Goal: Communication & Community: Answer question/provide support

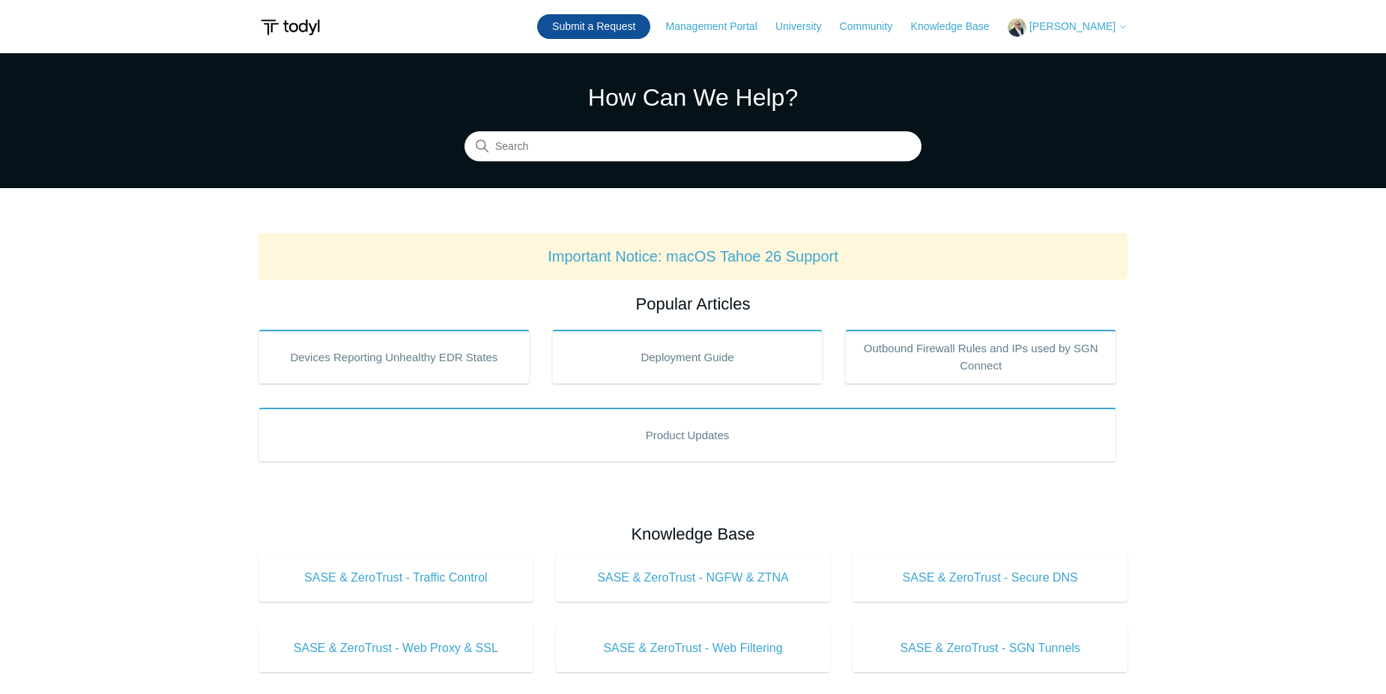
click at [624, 22] on link "Submit a Request" at bounding box center [593, 26] width 113 height 25
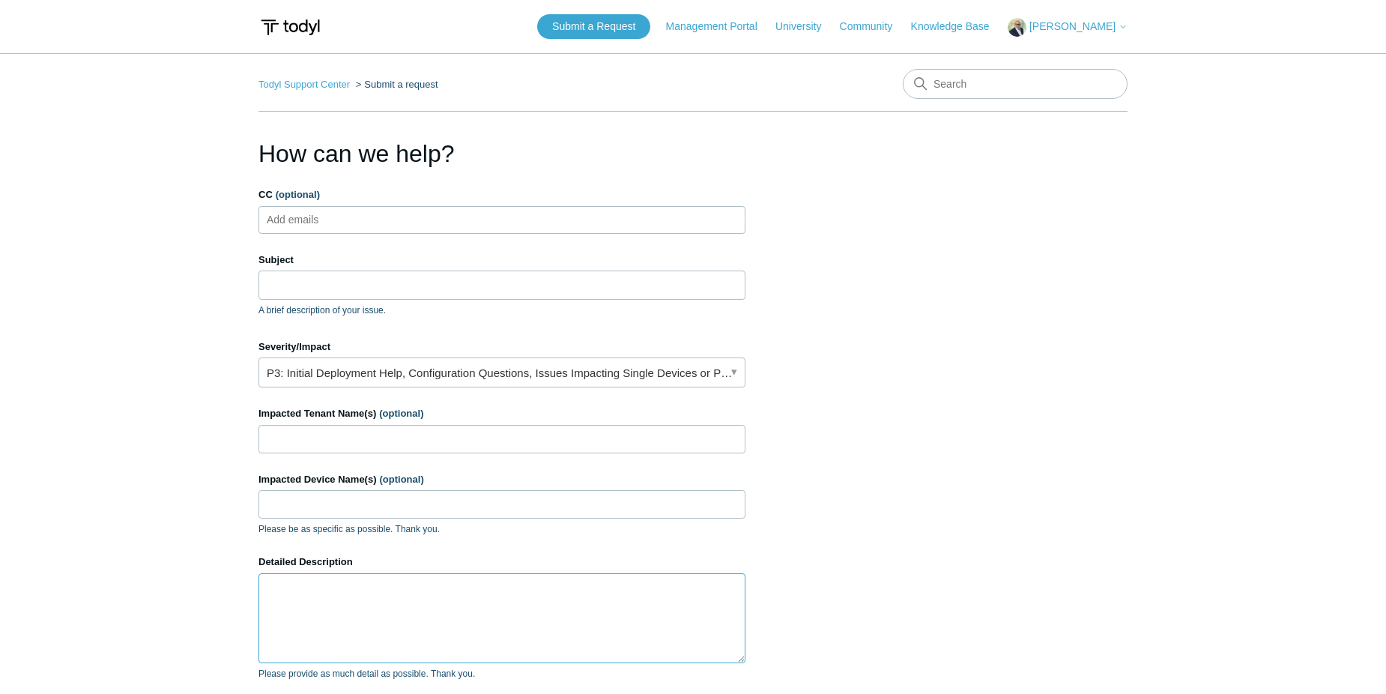
click at [357, 596] on textarea "Detailed Description" at bounding box center [501, 618] width 487 height 90
type textarea "Unable to bypass SSL or proxy for"
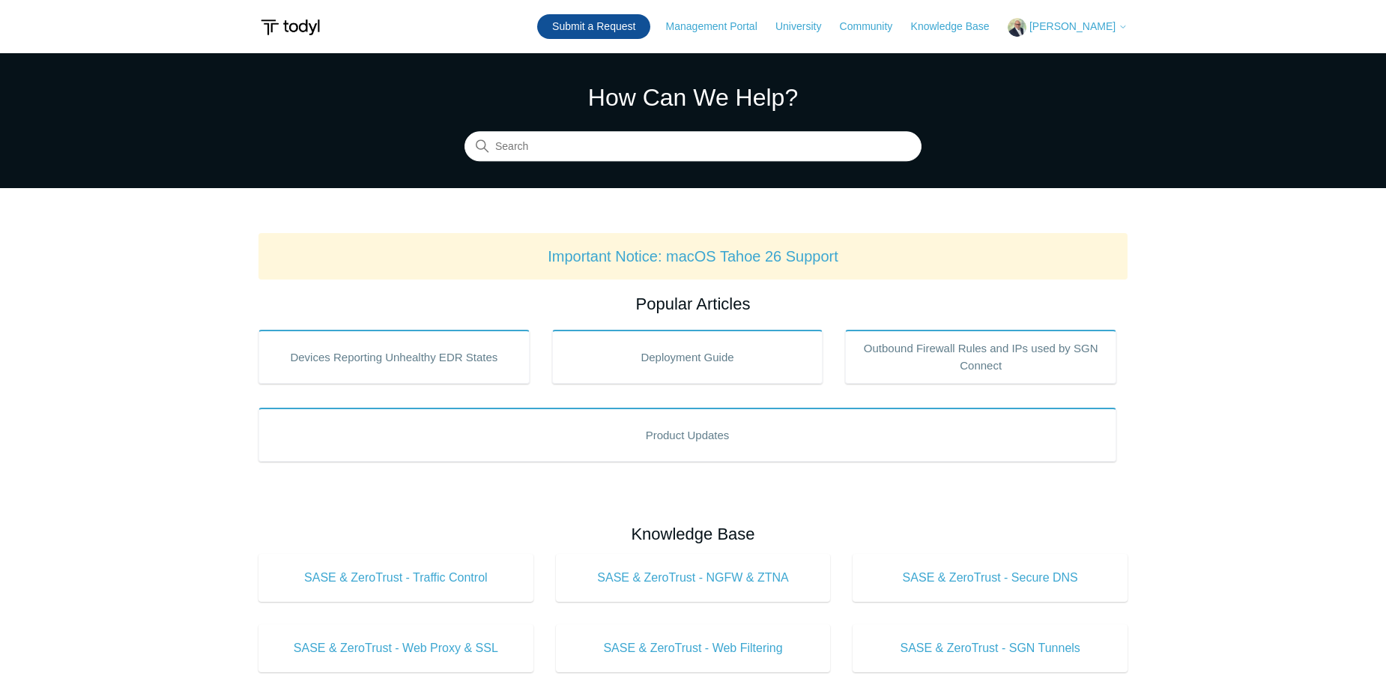
click at [605, 28] on link "Submit a Request" at bounding box center [593, 26] width 113 height 25
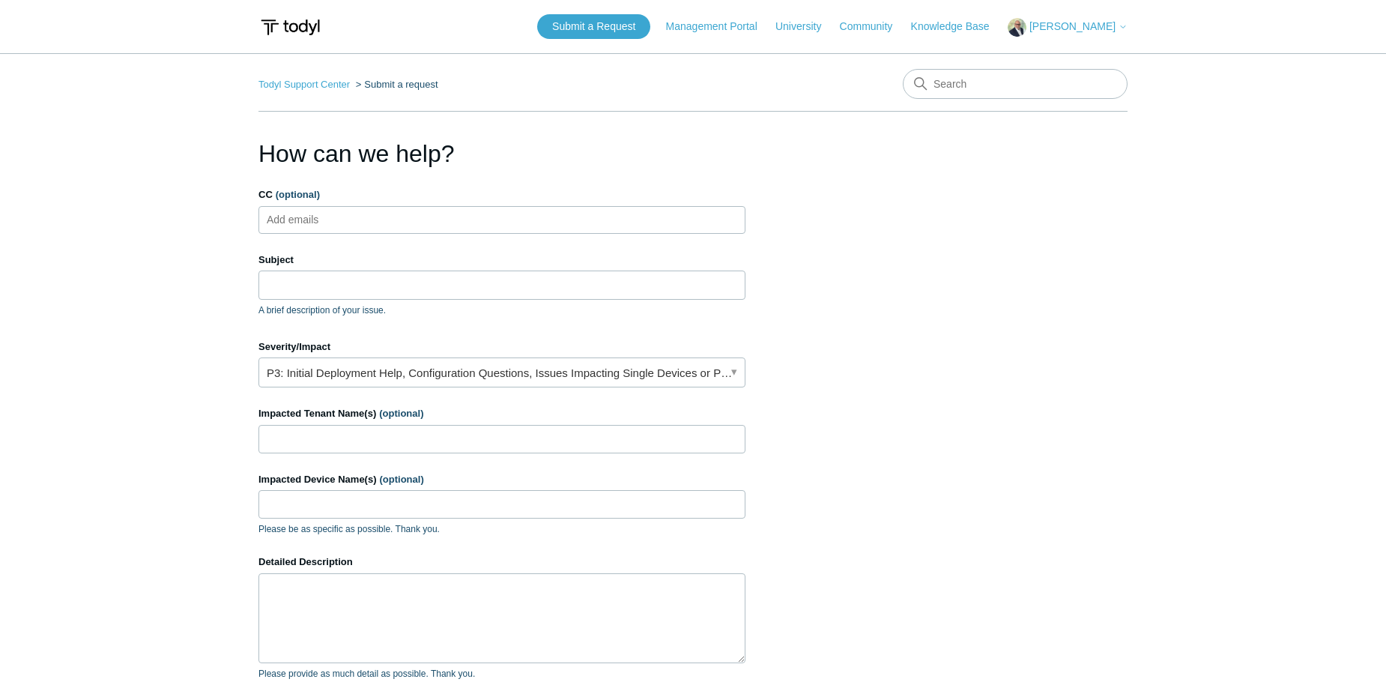
click at [299, 186] on div "How can we help? CC (optional) Add emails Subject A brief description of your i…" at bounding box center [501, 481] width 487 height 690
click at [300, 194] on span "(optional)" at bounding box center [298, 194] width 44 height 11
click at [300, 208] on input "CC (optional)" at bounding box center [305, 219] width 89 height 22
click at [323, 216] on input "CC (optional)" at bounding box center [305, 219] width 89 height 22
type input "shaddikflores@aurora-infotech.com"
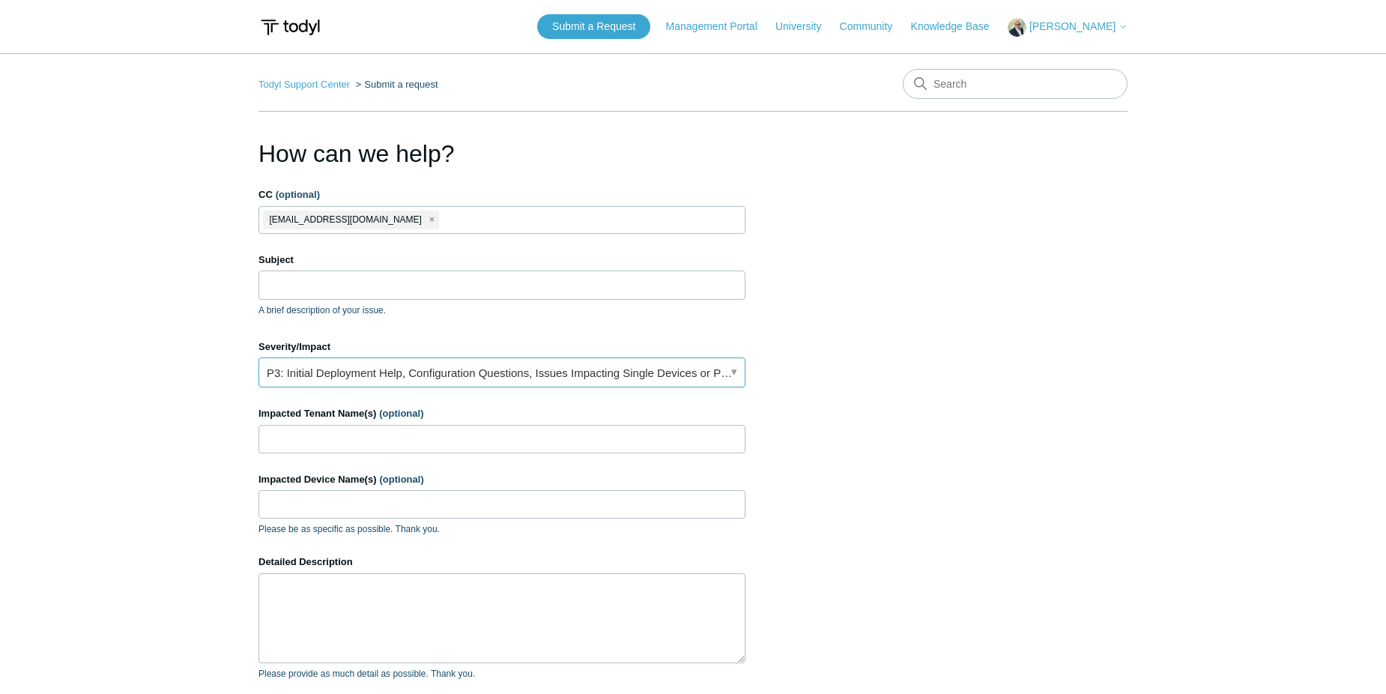
click at [729, 372] on link "P3: Initial Deployment Help, Configuration Questions, Issues Impacting Single D…" at bounding box center [501, 372] width 487 height 30
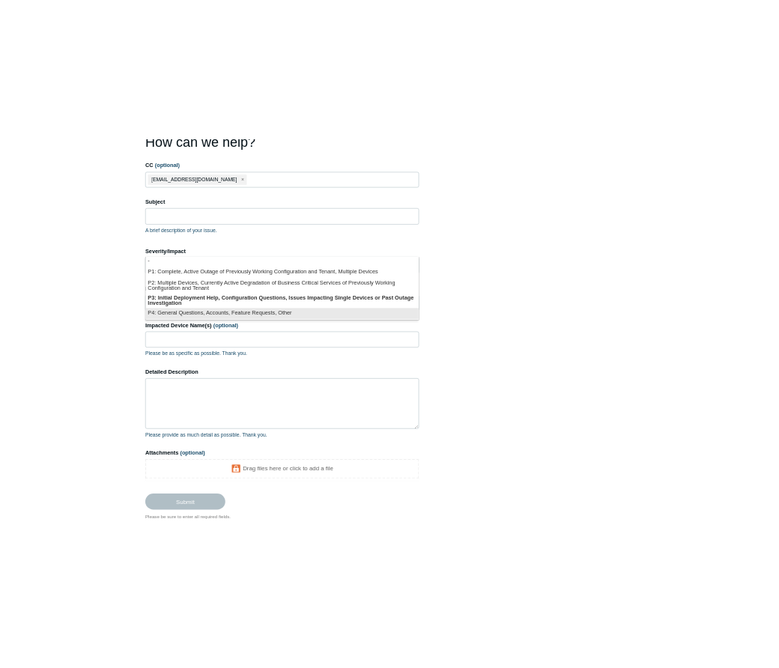
scroll to position [150, 0]
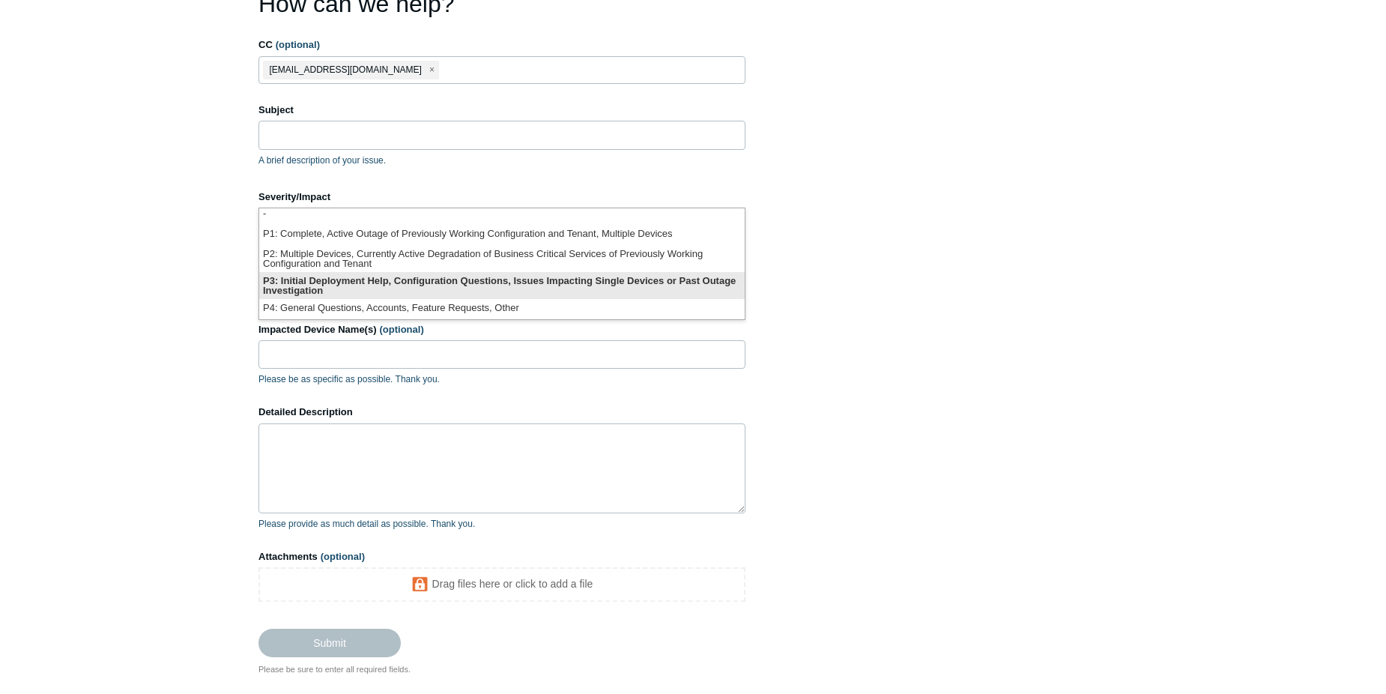
click at [589, 276] on li "P3: Initial Deployment Help, Configuration Questions, Issues Impacting Single D…" at bounding box center [501, 285] width 485 height 27
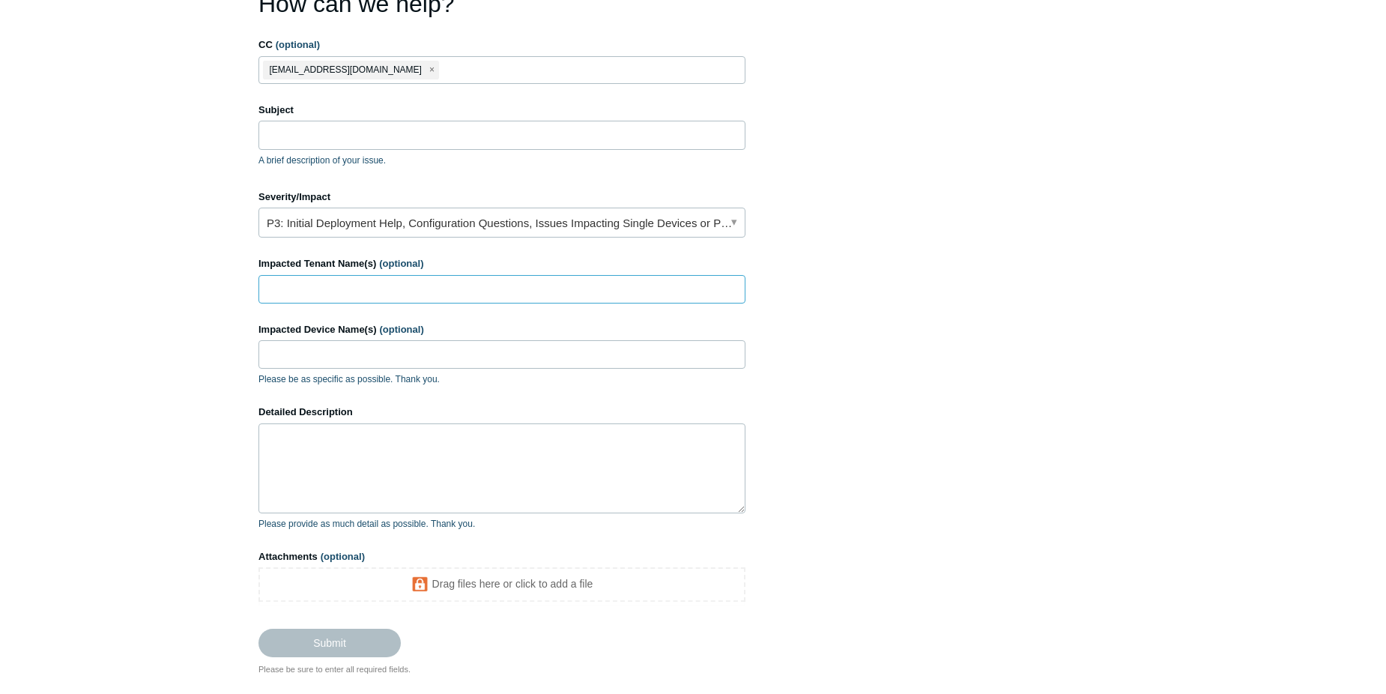
click at [359, 279] on input "Impacted Tenant Name(s) (optional)" at bounding box center [501, 289] width 487 height 28
type input "l"
type input "L"
type input "All"
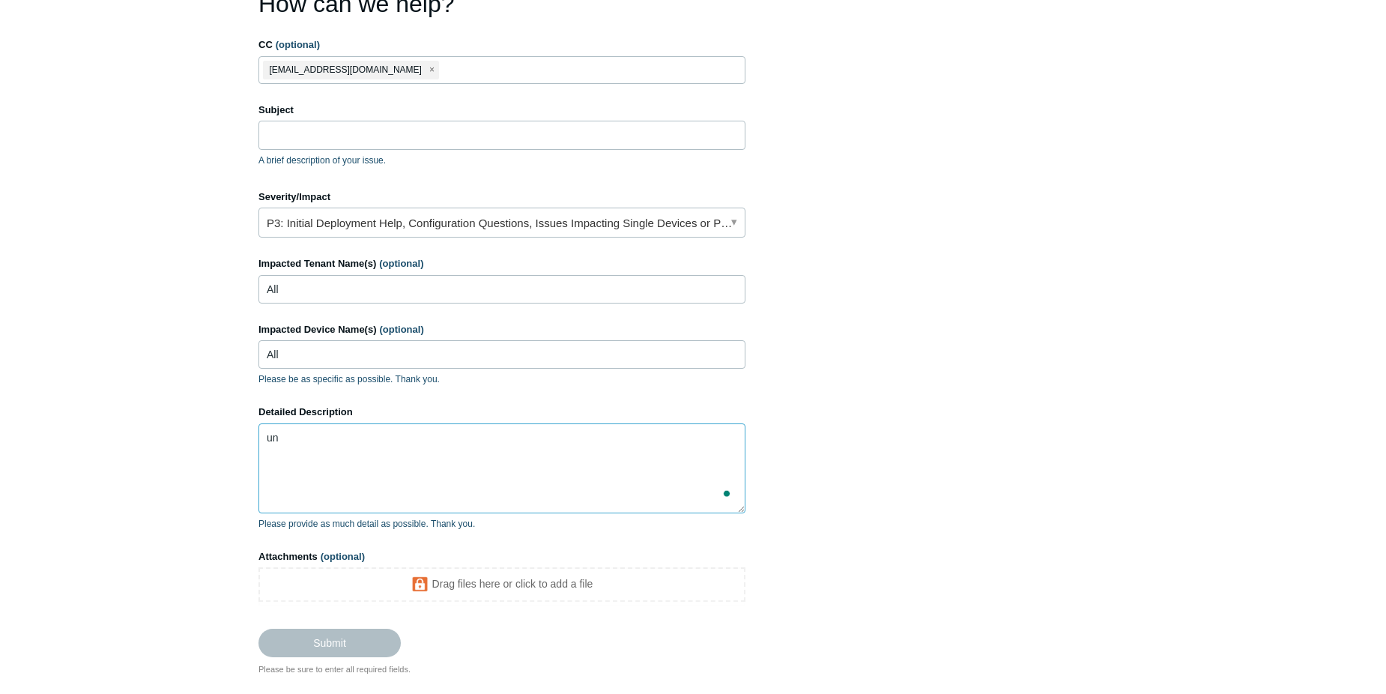
type textarea "u"
click at [279, 443] on textarea "Detailed Description" at bounding box center [501, 468] width 487 height 90
paste textarea "Orange County, Florida Comptroller"
click at [506, 437] on textarea "The website if the Orange County, Florida Comptroller" at bounding box center [501, 468] width 487 height 90
click at [565, 435] on textarea "The website if the Orange County, Florida Comptroller" at bounding box center [501, 468] width 487 height 90
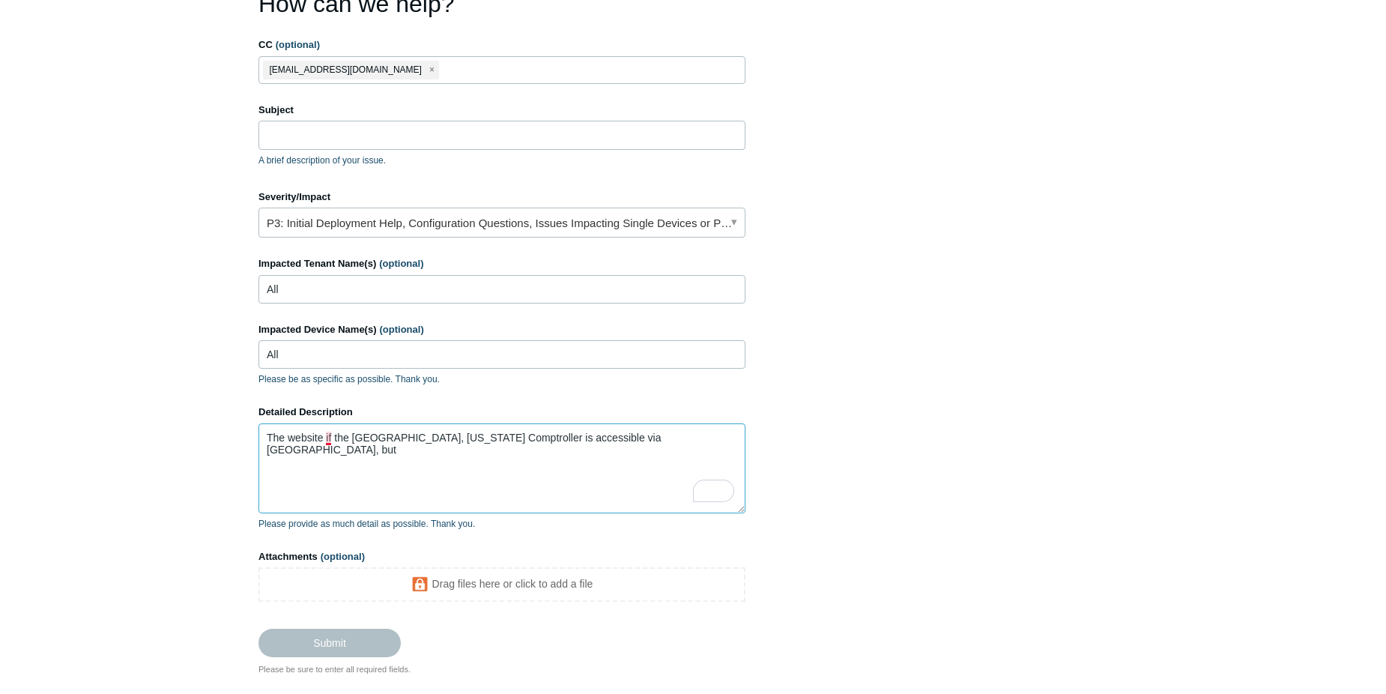
click at [328, 440] on textarea "The website if the Orange County, Florida Comptroller is accessible via Todyl, …" at bounding box center [501, 468] width 487 height 90
click at [685, 441] on textarea "The website of the Orange County, Florida Comptroller is accessible via Todyl, …" at bounding box center [501, 468] width 487 height 90
drag, startPoint x: 668, startPoint y: 439, endPoint x: 734, endPoint y: 443, distance: 66.0
click at [734, 443] on textarea "The website of the Orange County, Florida Comptroller is accessible via Todyl, …" at bounding box center [501, 468] width 487 height 90
click at [598, 452] on textarea "The website of the Orange County, Florida Comptroller is accessible via Todyl, …" at bounding box center [501, 468] width 487 height 90
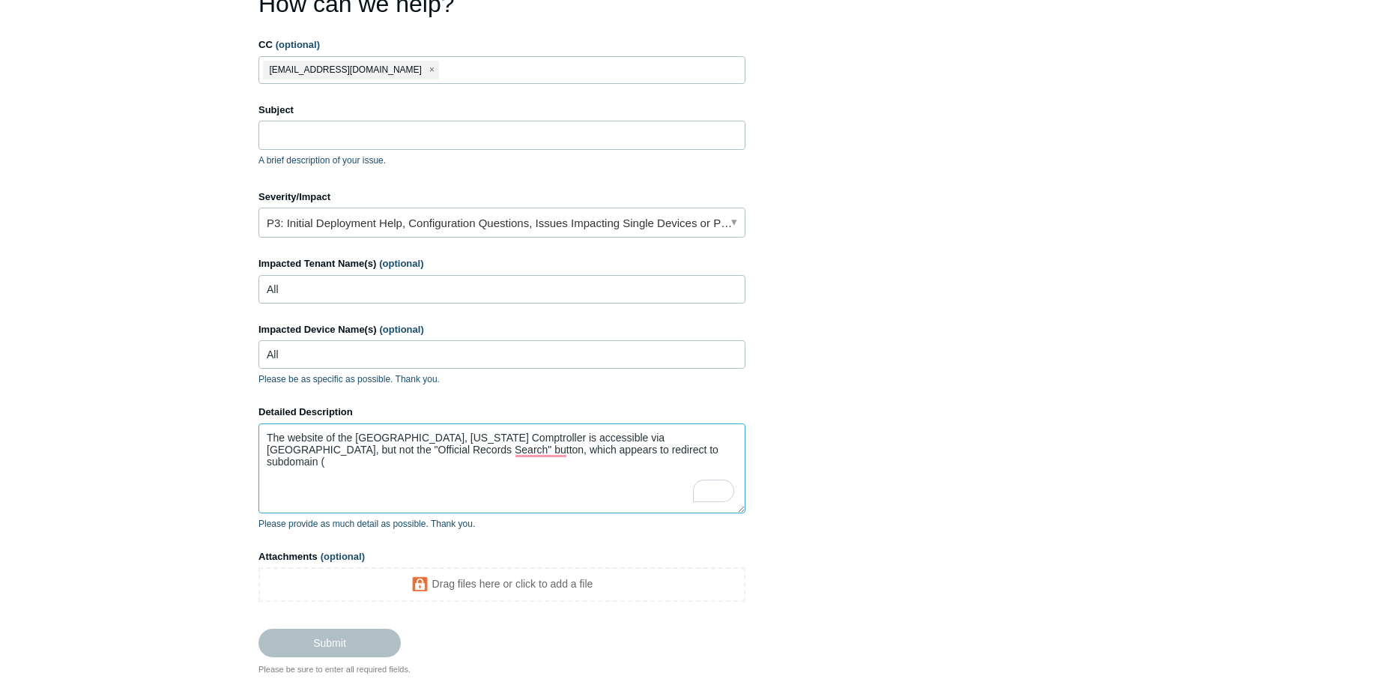
paste textarea "[URL][DOMAIN_NAME]"
click at [580, 466] on textarea "The website of the Orange County, Florida Comptroller is accessible via Todyl, …" at bounding box center [501, 468] width 487 height 90
click at [524, 438] on textarea "The website of the Orange County, Florida Comptroller is accessible via Todyl, …" at bounding box center [501, 468] width 487 height 90
paste textarea "[URL][DOMAIN_NAME]"
click at [657, 458] on textarea "The website of the Orange County, Florida Comptroller (https://www.occompt.com/…" at bounding box center [501, 468] width 487 height 90
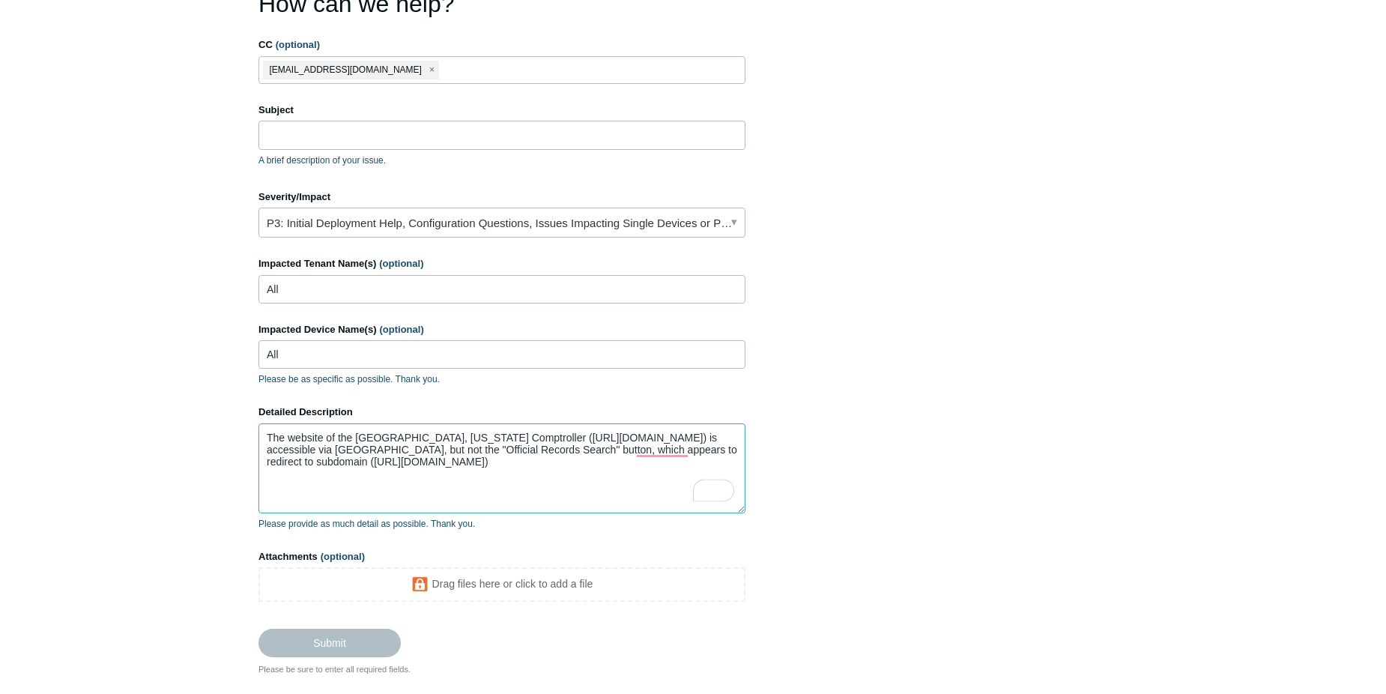
click at [661, 452] on textarea "The website of the Orange County, Florida Comptroller (https://www.occompt.com/…" at bounding box center [501, 468] width 487 height 90
click at [574, 461] on textarea "The website of the Orange County, Florida Comptroller (https://www.occompt.com/…" at bounding box center [501, 468] width 487 height 90
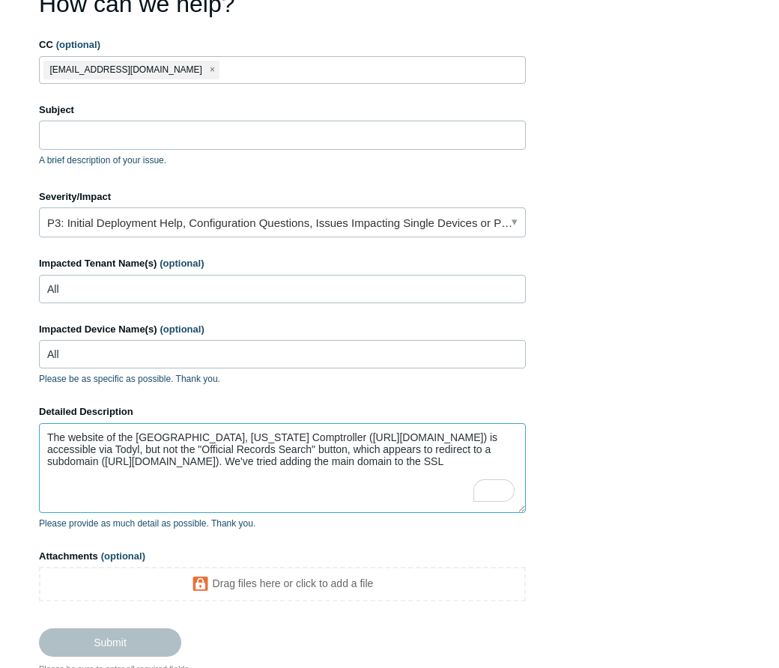
click at [100, 472] on textarea "The website of the Orange County, Florida Comptroller (https://www.occompt.com/…" at bounding box center [282, 468] width 487 height 90
drag, startPoint x: 190, startPoint y: 473, endPoint x: 138, endPoint y: 473, distance: 52.4
click at [138, 473] on textarea "The website of the Orange County, Florida Comptroller (https://www.occompt.com/…" at bounding box center [282, 468] width 487 height 90
click at [274, 475] on textarea "The website of the Orange County, Florida Comptroller (https://www.occompt.com/…" at bounding box center [282, 468] width 487 height 90
paste textarea "Exceptions"
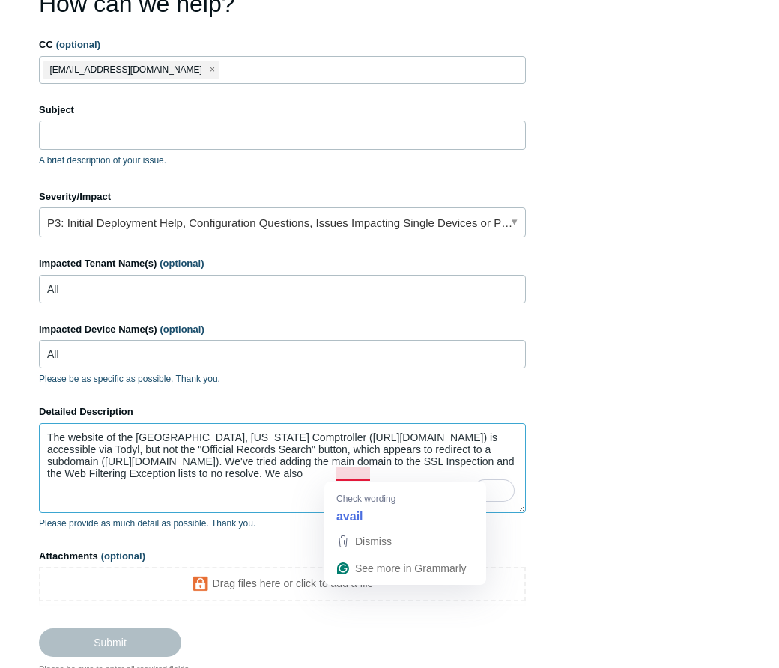
click at [354, 474] on textarea "The website of the Orange County, Florida Comptroller (https://www.occompt.com/…" at bounding box center [282, 468] width 487 height 90
click at [326, 484] on div "Check wording avail" at bounding box center [405, 505] width 162 height 46
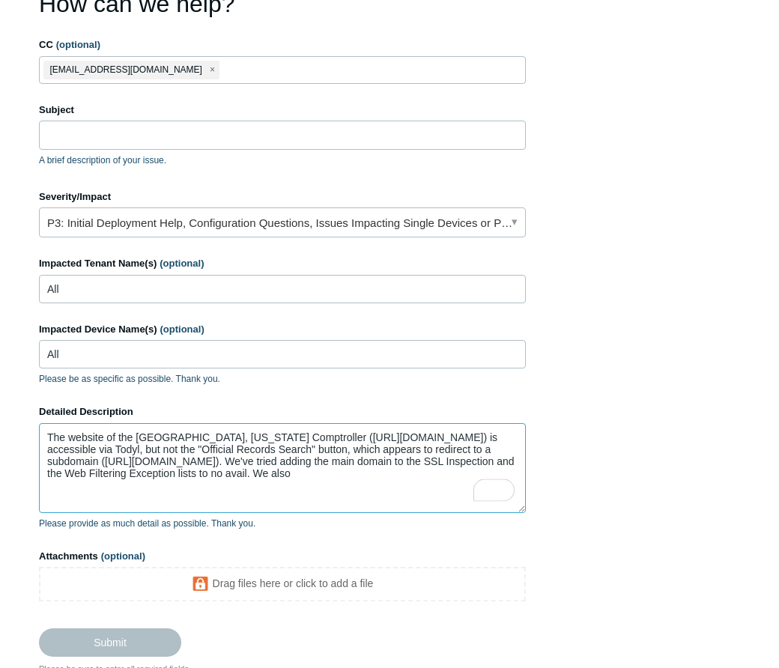
click at [434, 476] on textarea "The website of the Orange County, Florida Comptroller (https://www.occompt.com/…" at bounding box center [282, 468] width 487 height 90
click at [139, 489] on textarea "The website of the Orange County, Florida Comptroller (https://www.occompt.com/…" at bounding box center [282, 468] width 487 height 90
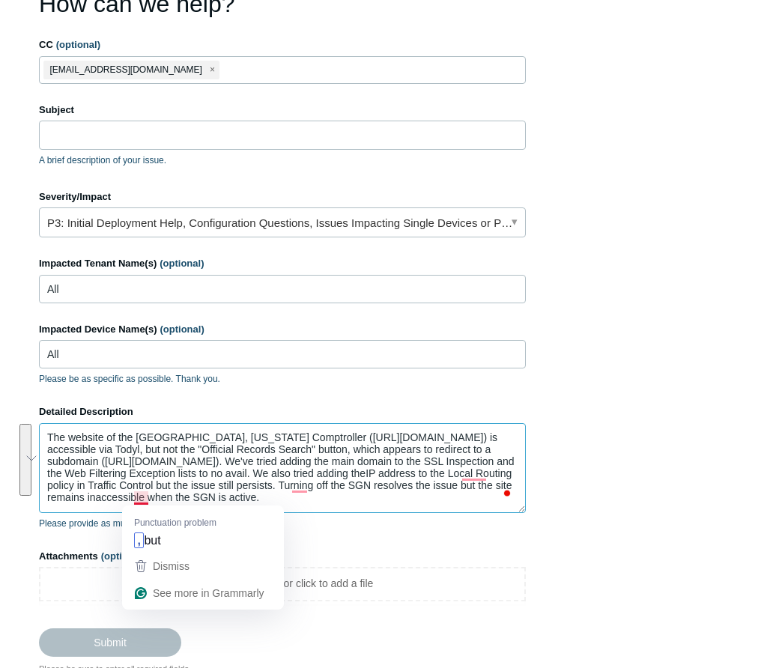
click at [147, 502] on textarea "The website of the Orange County, Florida Comptroller (https://www.occompt.com/…" at bounding box center [282, 468] width 487 height 90
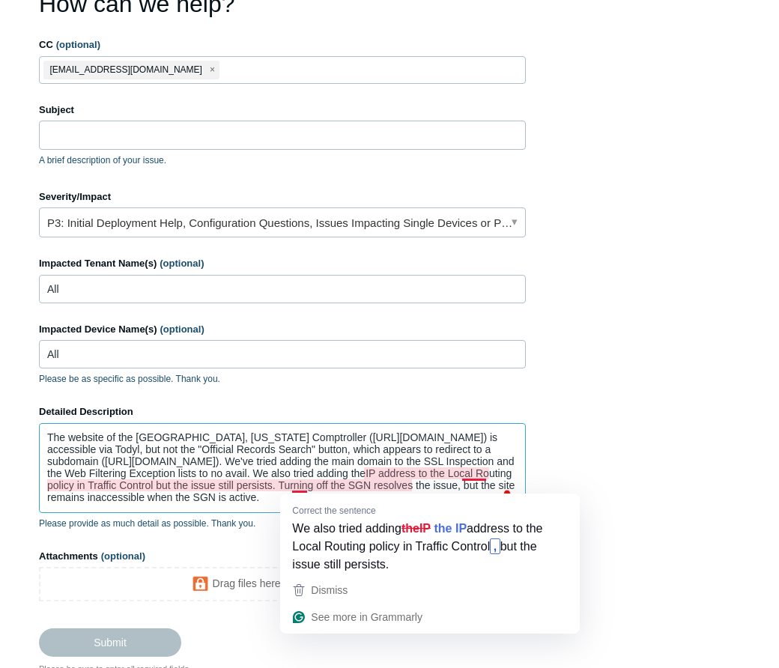
click at [301, 487] on textarea "The website of the Orange County, Florida Comptroller (https://www.occompt.com/…" at bounding box center [282, 468] width 487 height 90
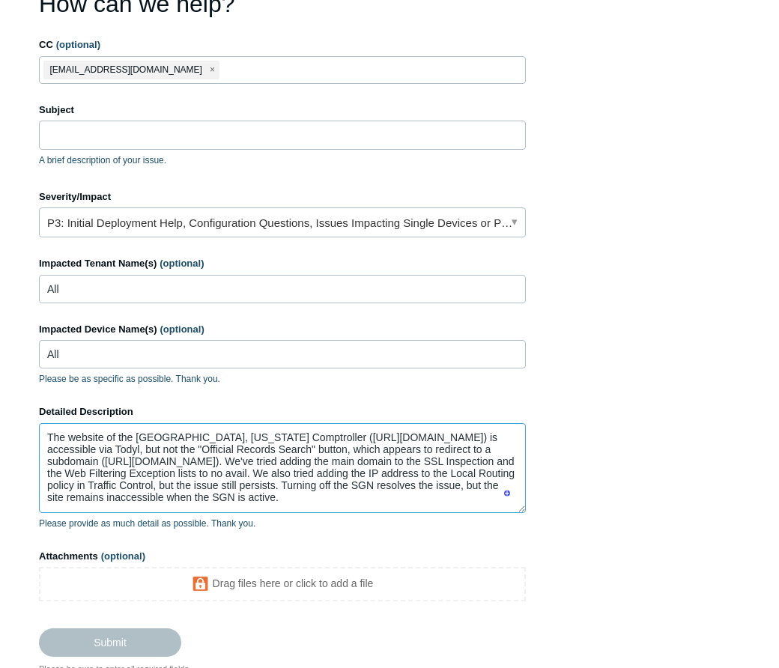
click at [440, 501] on textarea "The website of the Orange County, Florida Comptroller (https://www.occompt.com/…" at bounding box center [282, 468] width 487 height 90
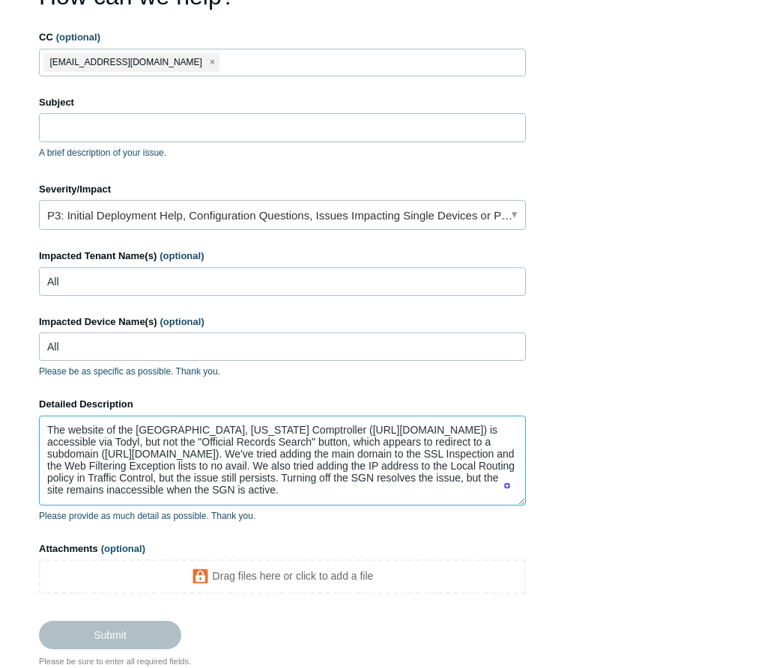
scroll to position [0, 0]
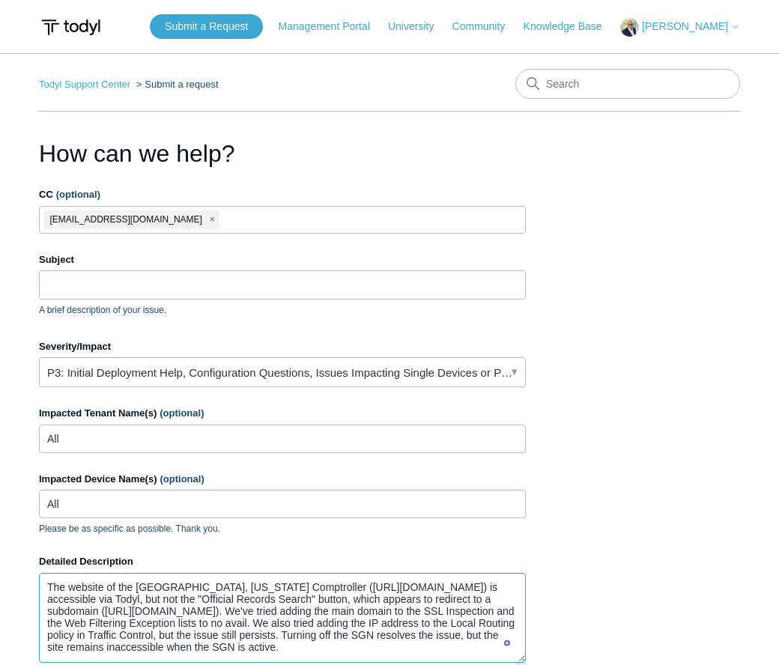
type textarea "The website of the Orange County, Florida Comptroller (https://www.occompt.com/…"
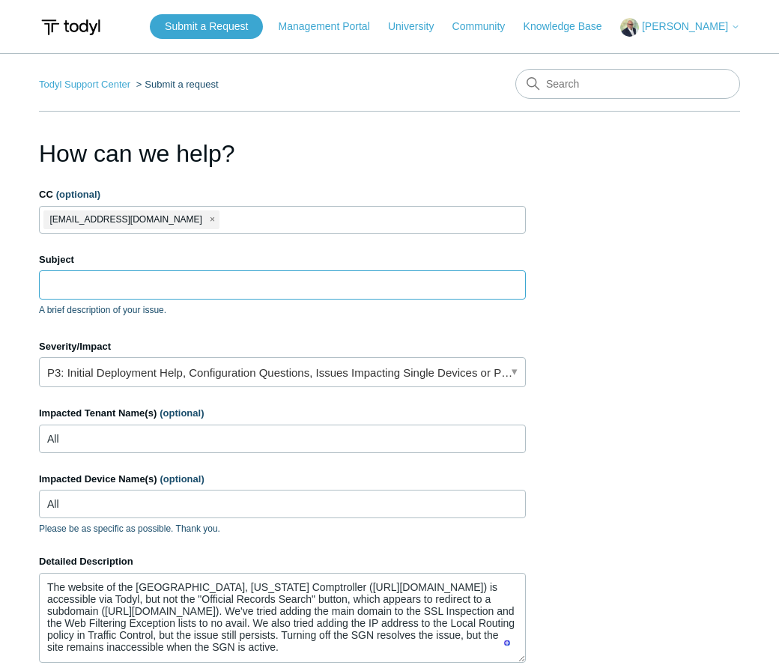
click at [162, 283] on input "Subject" at bounding box center [282, 284] width 487 height 28
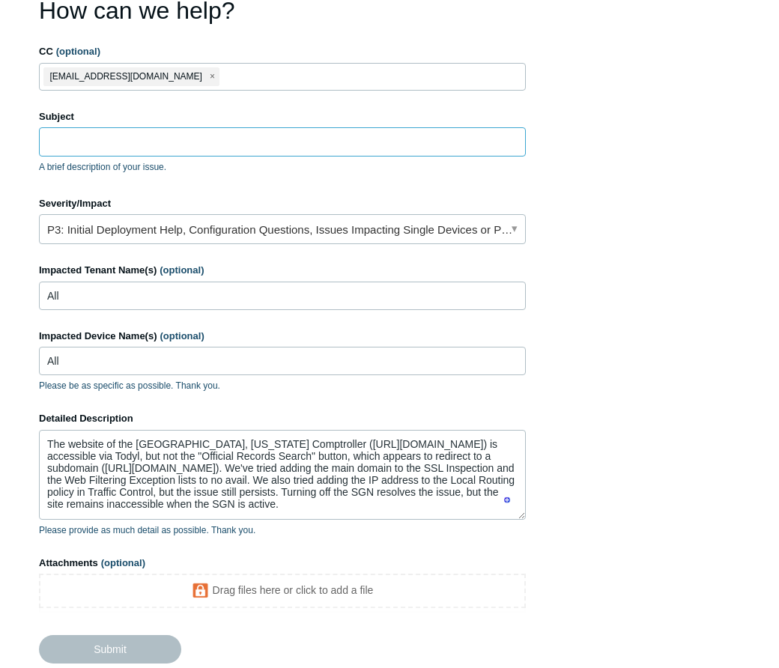
scroll to position [150, 0]
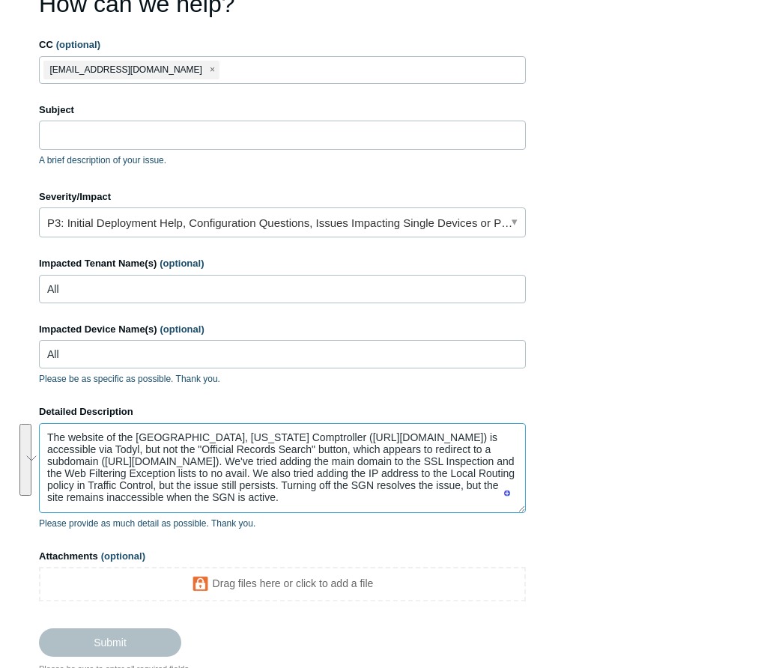
drag, startPoint x: 410, startPoint y: 501, endPoint x: 13, endPoint y: 437, distance: 402.0
click at [13, 437] on div "Todyl Support Center Submit a request How can we help? CC (optional) shaddikflo…" at bounding box center [389, 297] width 779 height 756
click at [115, 137] on input "Subject" at bounding box center [282, 135] width 487 height 28
paste input "Issue Accessing Orange County Comptroller’s Official Records via Todyl"
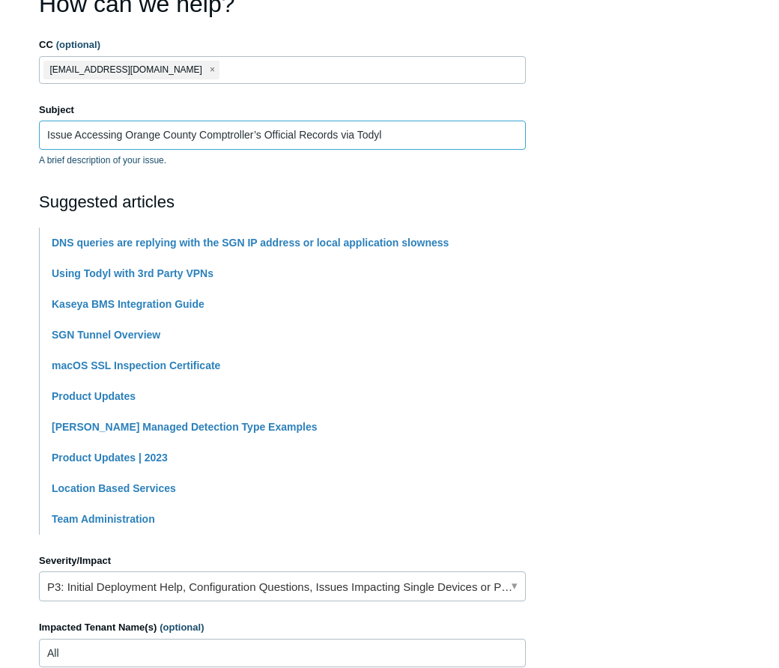
type input "Issue Accessing Orange County Comptroller’s Official Records via Todyl"
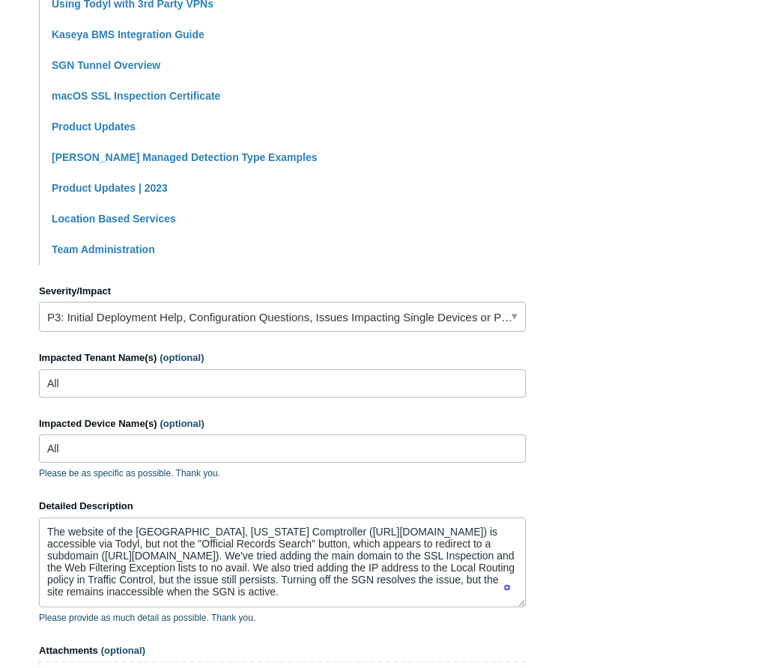
scroll to position [449, 0]
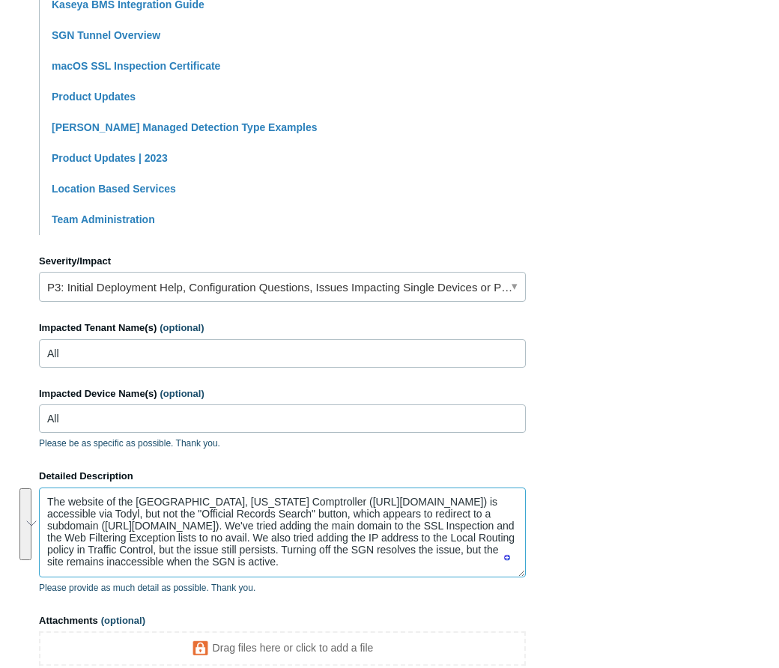
drag, startPoint x: 426, startPoint y: 567, endPoint x: -39, endPoint y: 484, distance: 472.5
click at [0, 484] on html "Skip to main content Submit a Request Management Portal University Community Kn…" at bounding box center [389, 188] width 779 height 1275
paste textarea "Orange County, Florida Comptroller’s website (https://www.occompt.com/) is acce…"
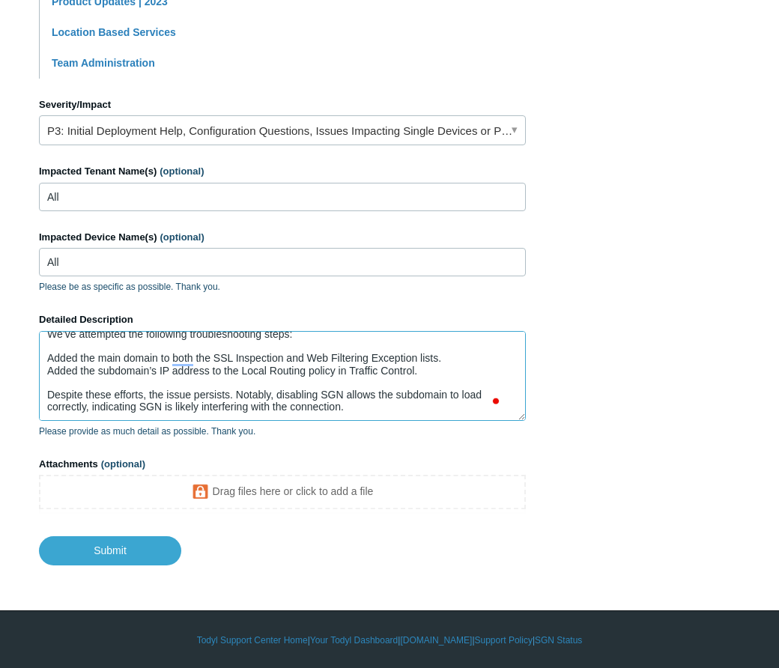
scroll to position [607, 0]
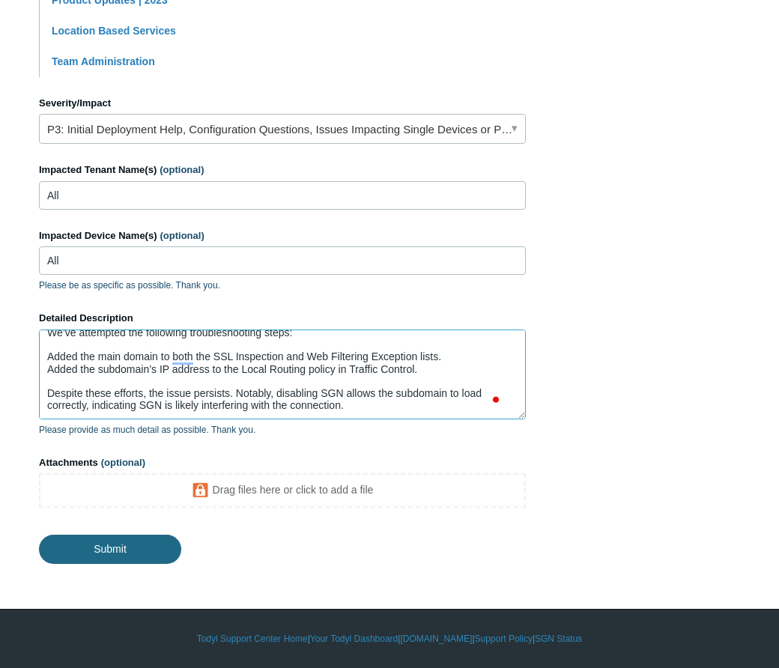
type textarea "The Orange County, Florida Comptroller’s website (https://www.occompt.com/) is …"
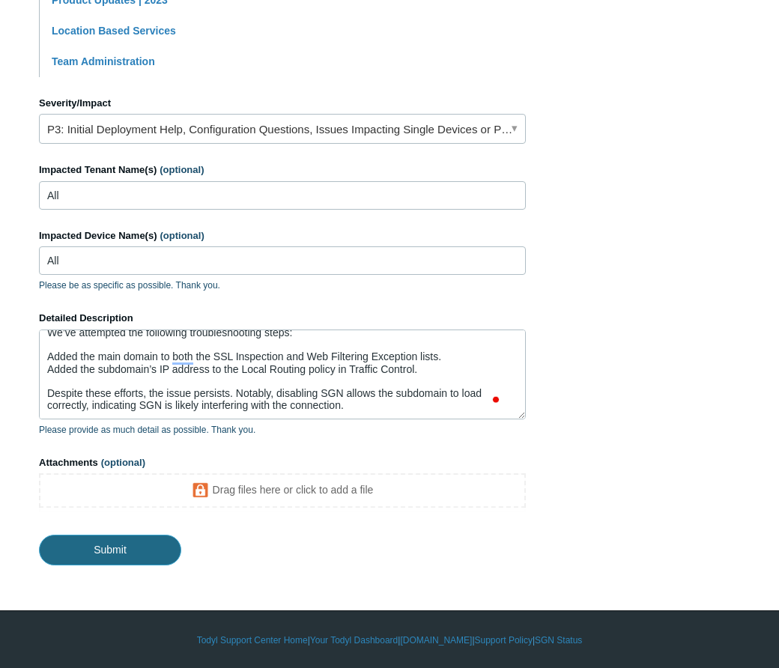
click at [123, 541] on input "Submit" at bounding box center [110, 550] width 142 height 30
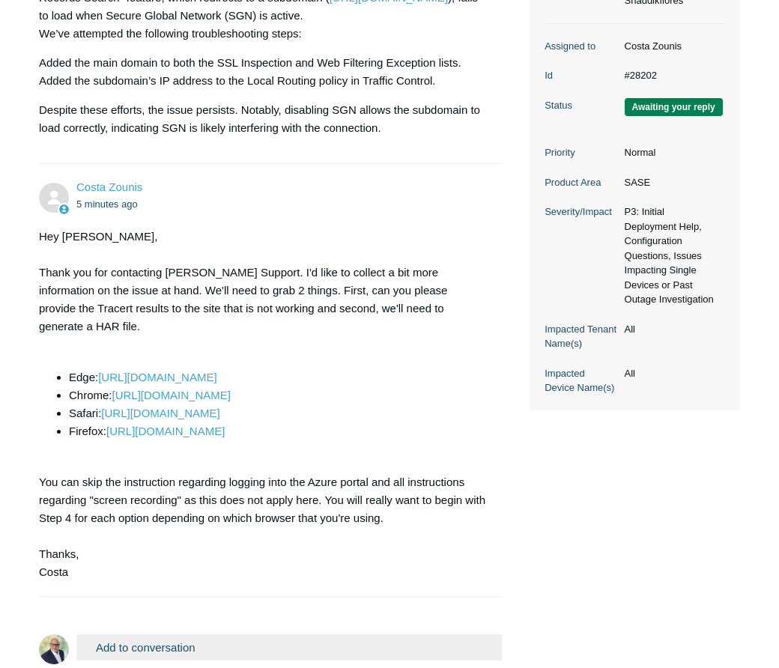
scroll to position [449, 0]
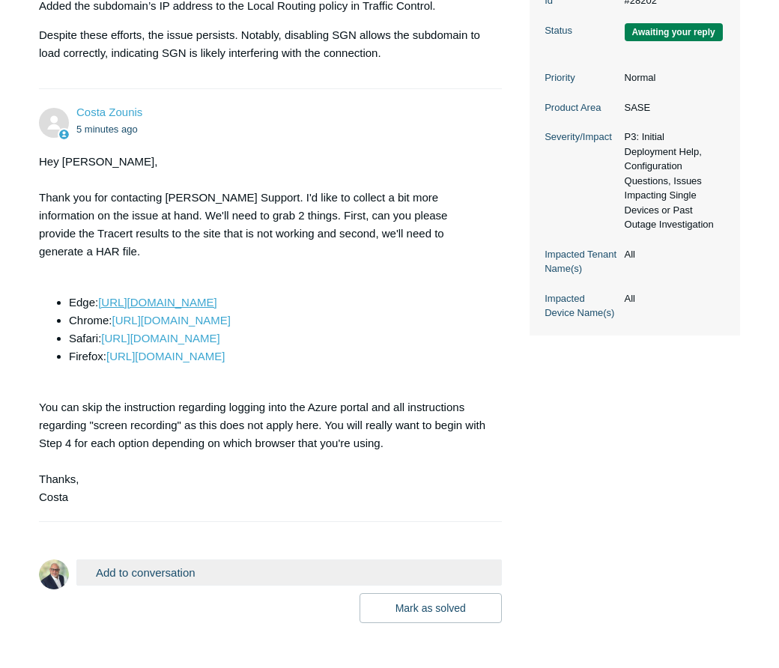
click at [216, 296] on link "[URL][DOMAIN_NAME]" at bounding box center [157, 302] width 118 height 13
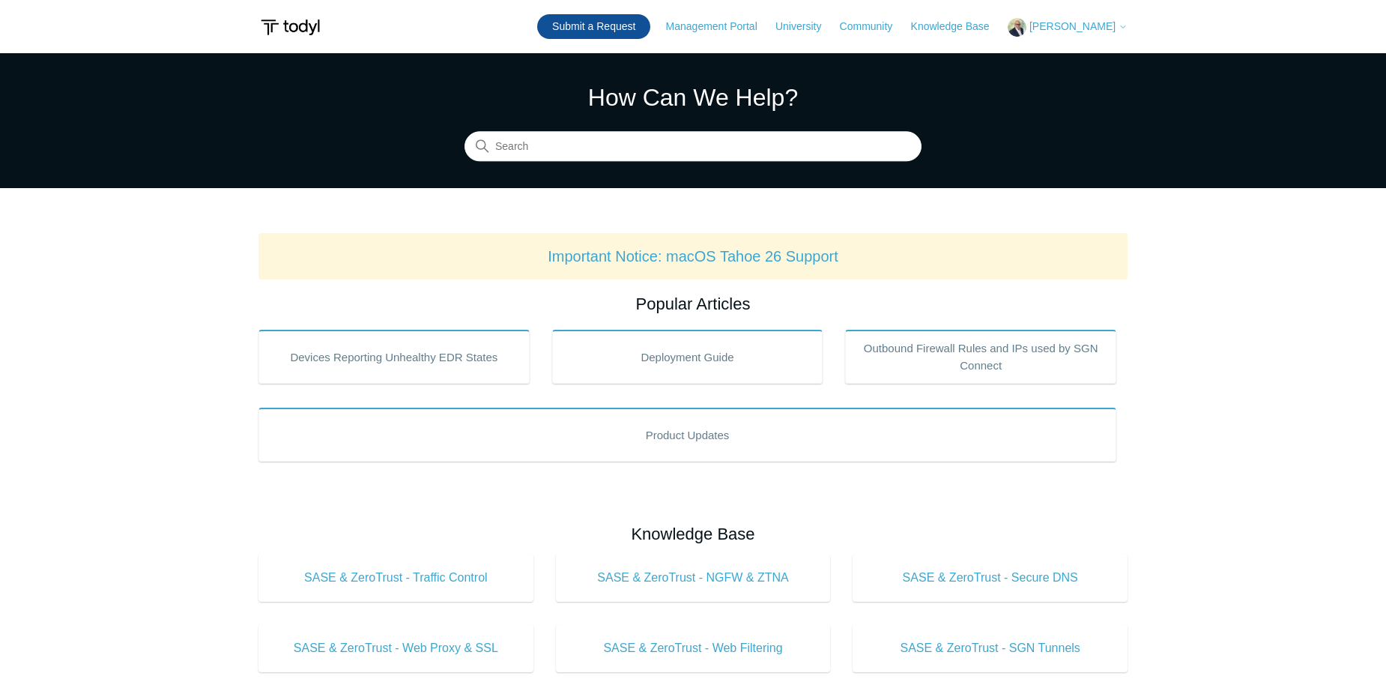
click at [605, 23] on link "Submit a Request" at bounding box center [593, 26] width 113 height 25
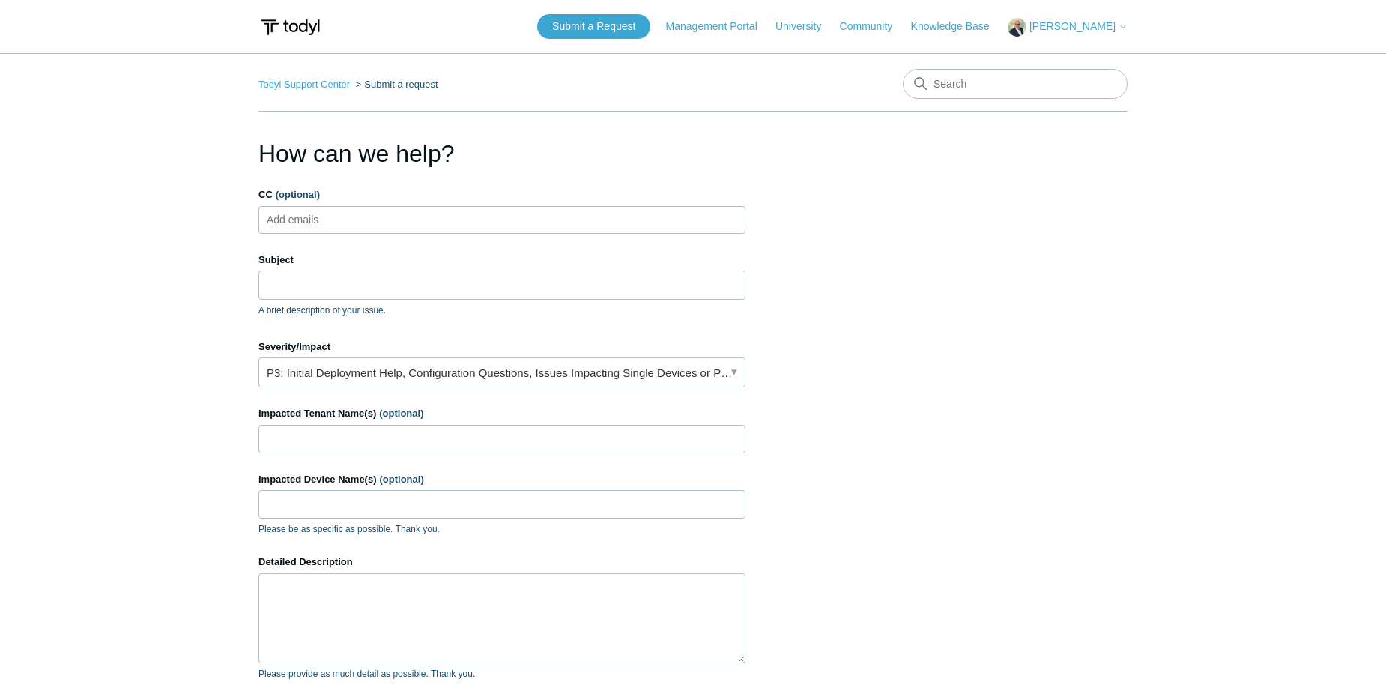
click at [1096, 30] on span "[PERSON_NAME]" at bounding box center [1072, 26] width 86 height 12
click at [1096, 58] on link "My Support Requests" at bounding box center [1081, 59] width 146 height 26
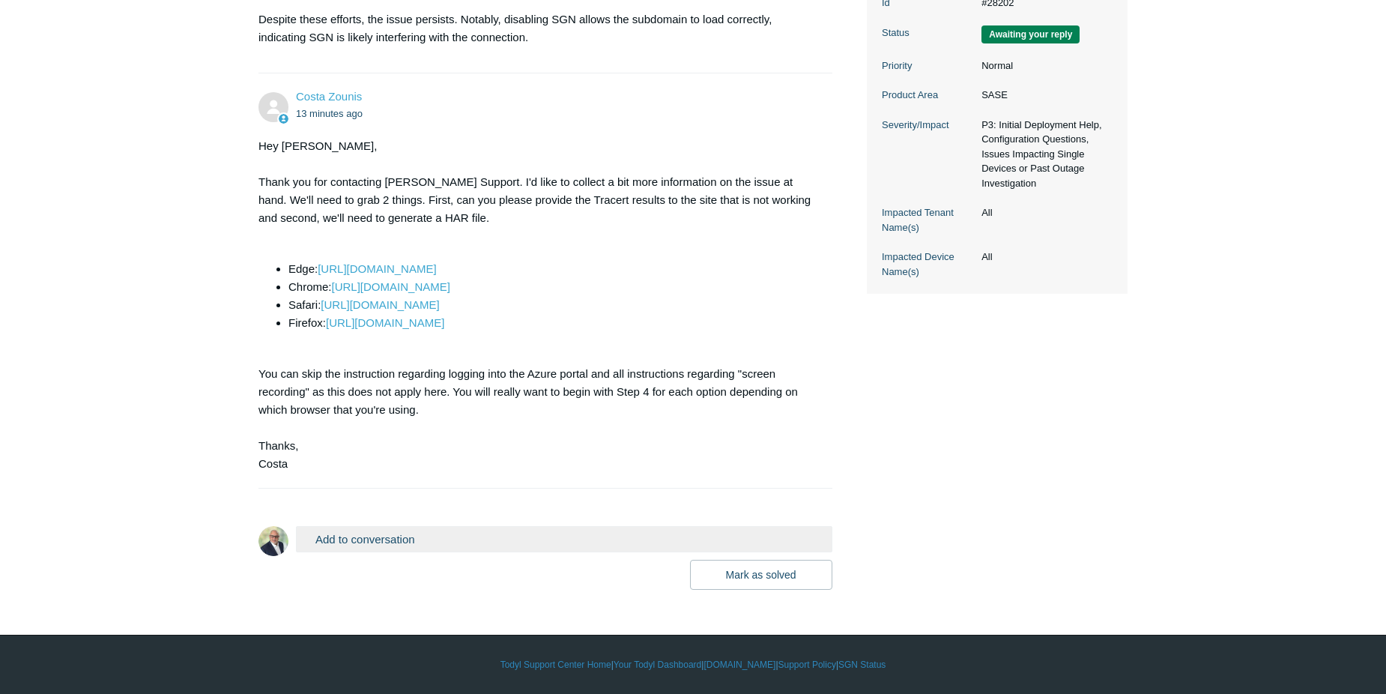
scroll to position [465, 0]
click at [384, 541] on button "Add to conversation" at bounding box center [564, 539] width 536 height 26
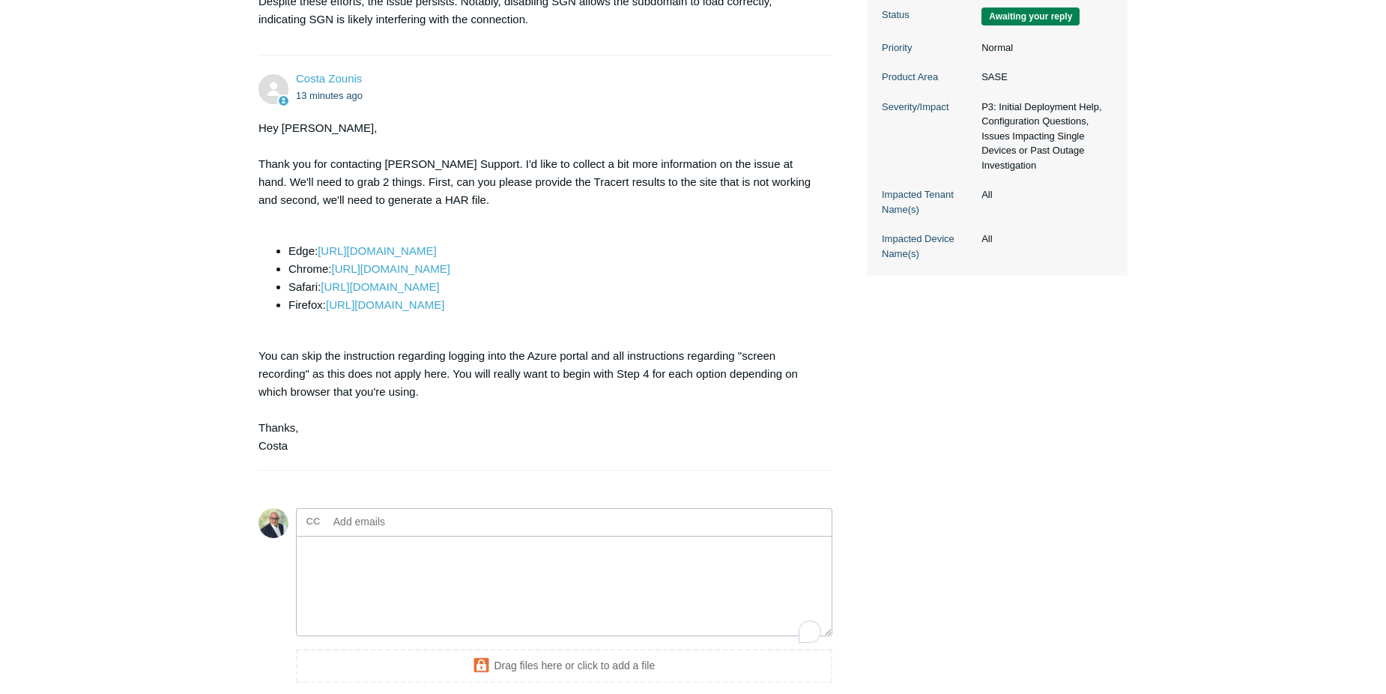
click at [390, 533] on input "text" at bounding box center [407, 521] width 161 height 22
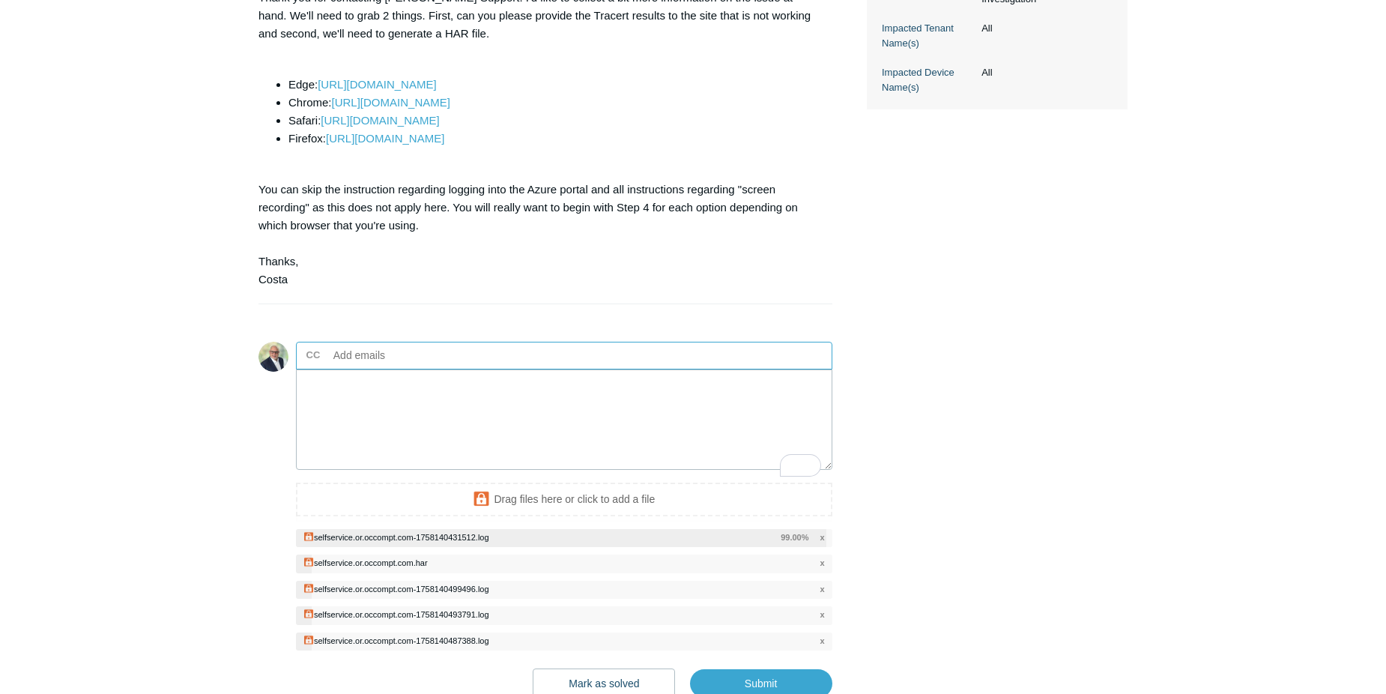
scroll to position [608, 0]
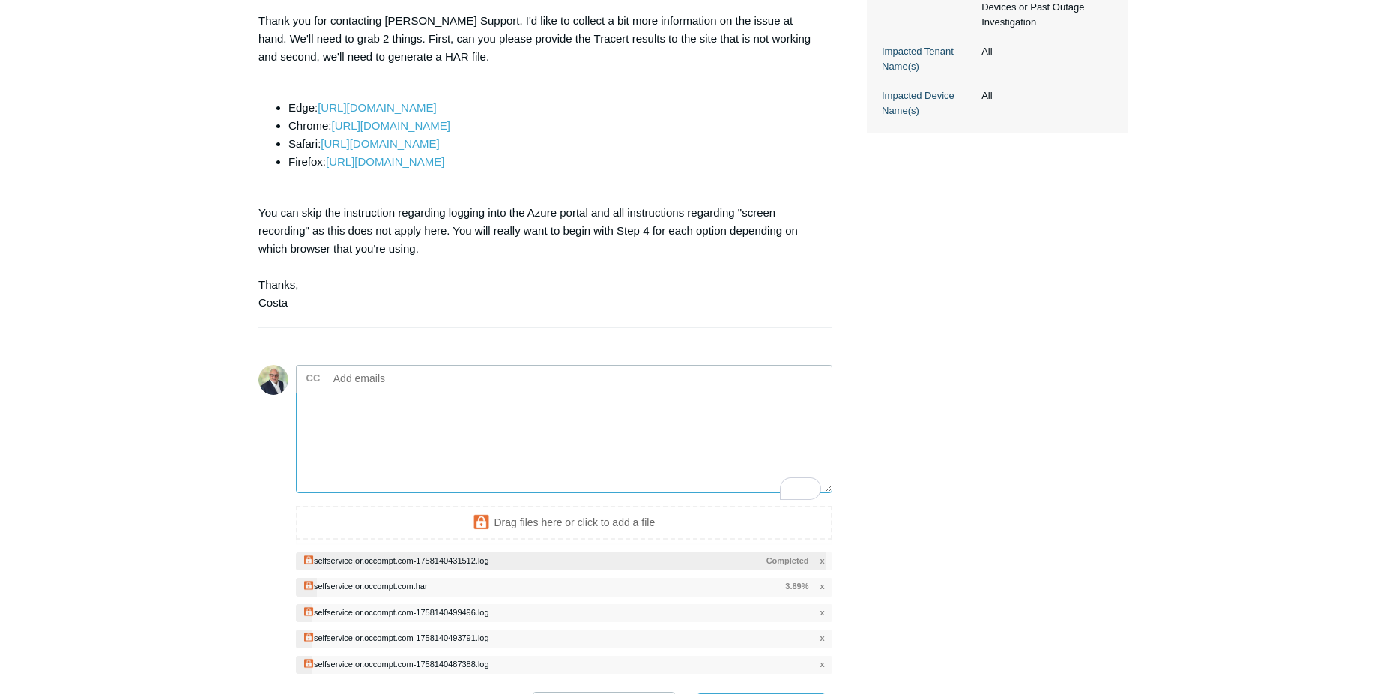
click at [328, 441] on textarea "To enrich screen reader interactions, please activate Accessibility in Grammarl…" at bounding box center [564, 442] width 536 height 101
click at [373, 428] on textarea "Hi Costa, Please find the information you requested in the attachments." at bounding box center [564, 442] width 536 height 101
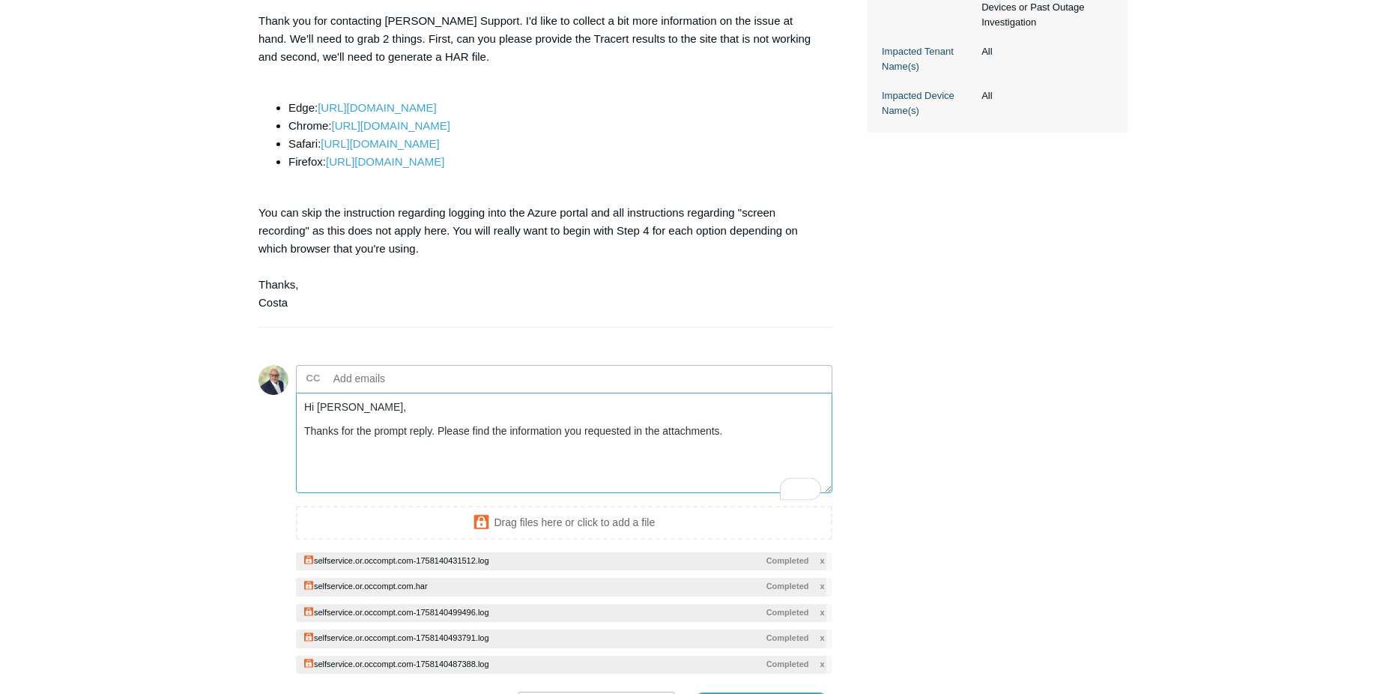
click at [747, 455] on textarea "Hi Costa, Thanks for the prompt reply. Please find the information you requeste…" at bounding box center [564, 442] width 536 height 101
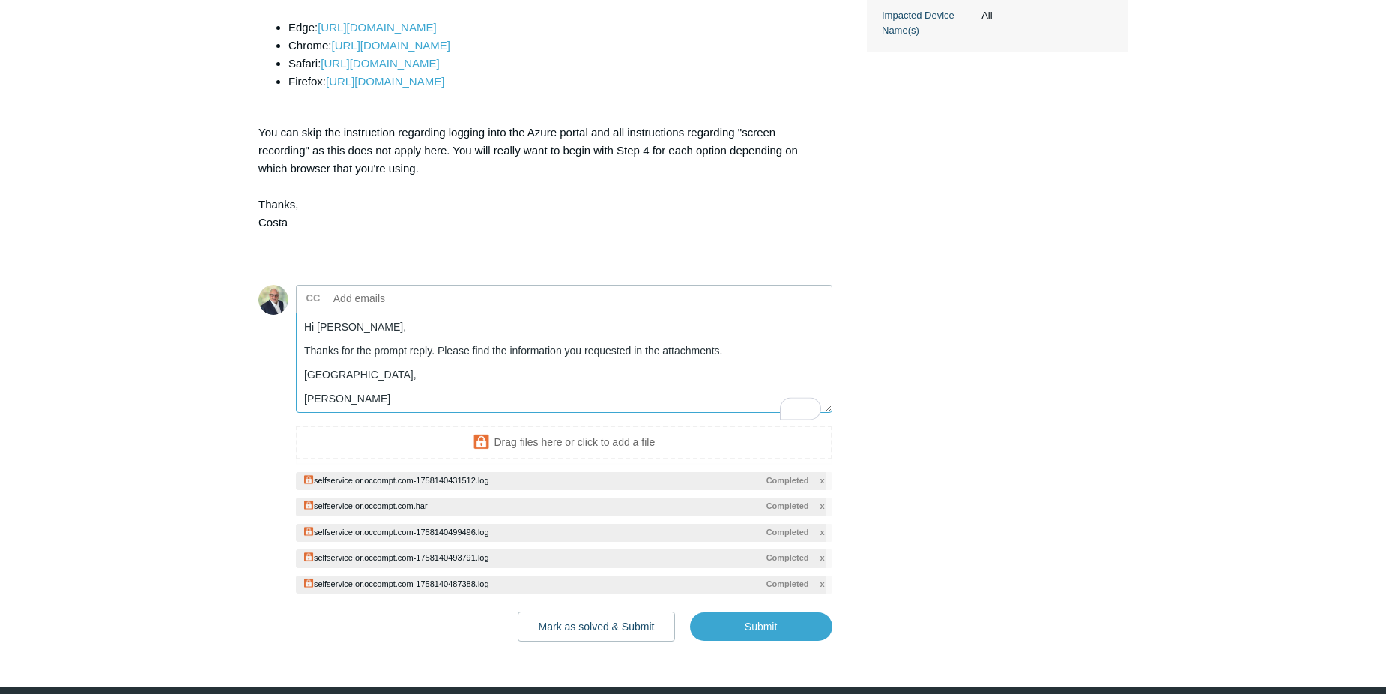
scroll to position [758, 0]
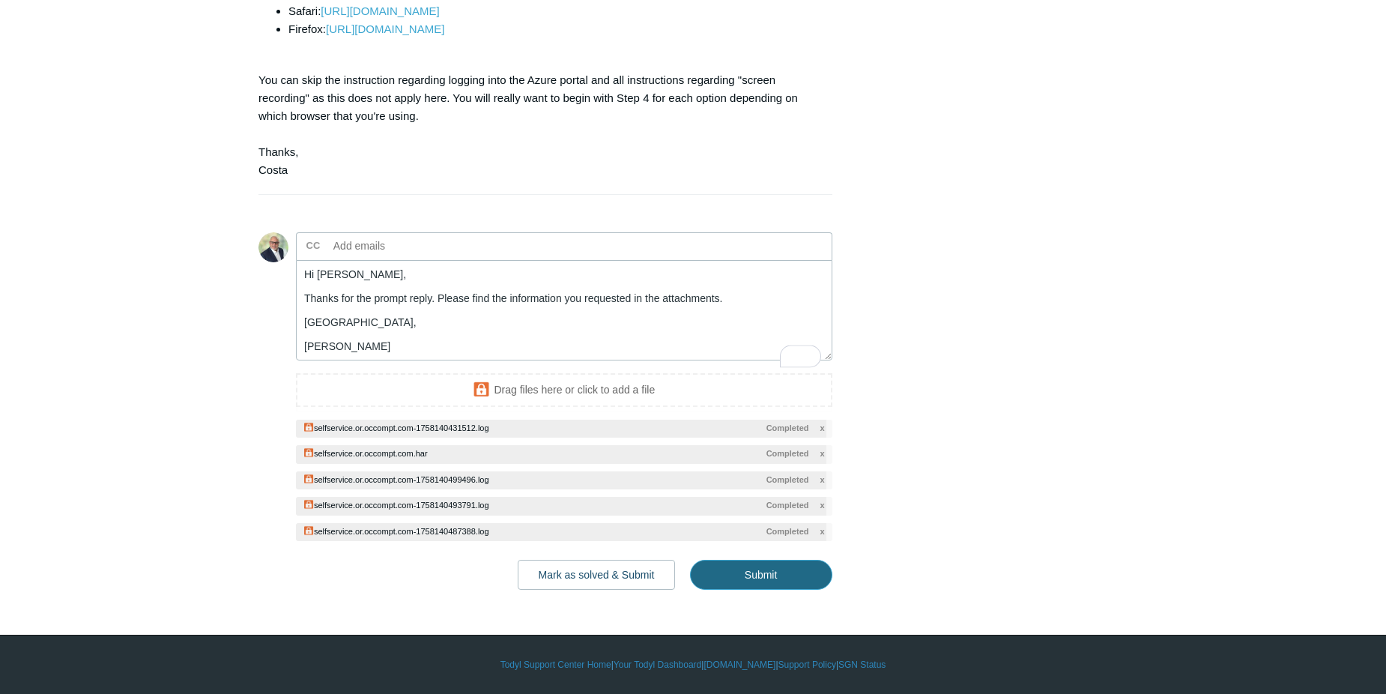
click at [783, 570] on input "Submit" at bounding box center [761, 574] width 142 height 30
type textarea "Hi Costa, Thanks for the prompt reply. Please find the information you requeste…"
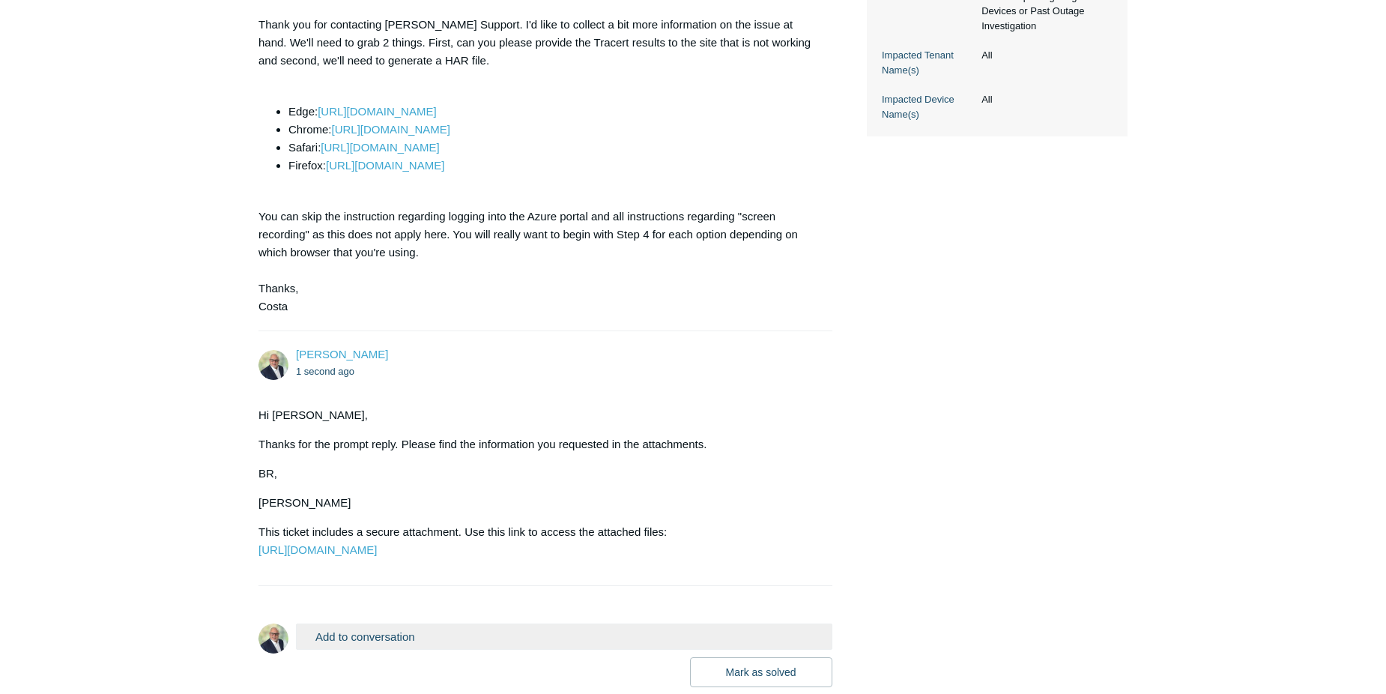
scroll to position [756, 0]
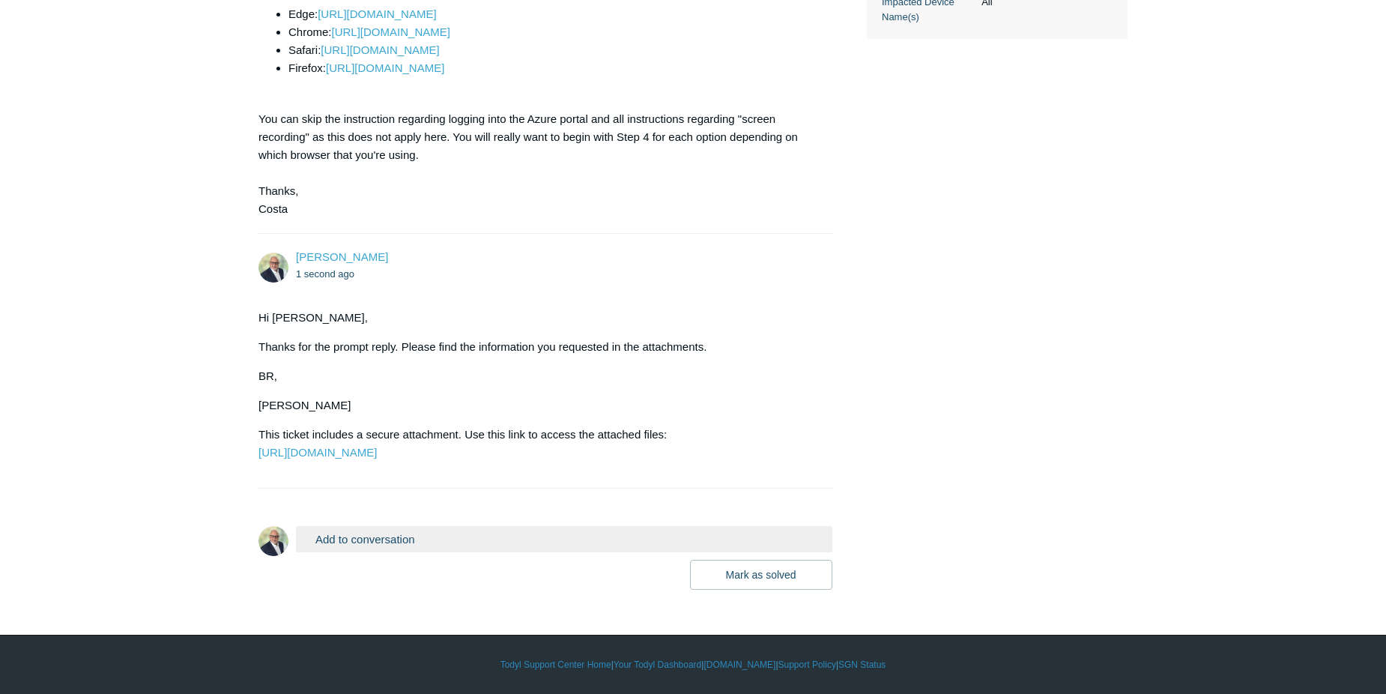
click at [351, 542] on button "Add to conversation" at bounding box center [564, 539] width 536 height 26
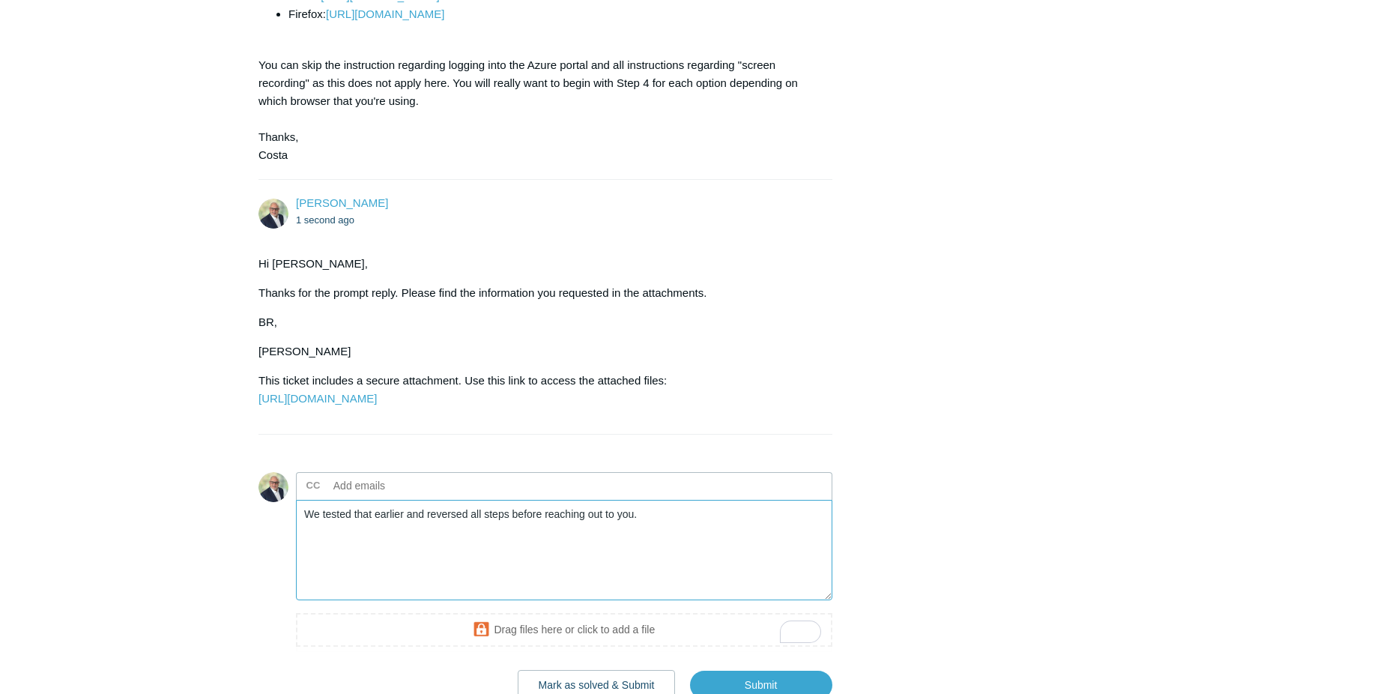
click at [305, 569] on textarea "We tested that earlier and reversed all steps before reaching out to you." at bounding box center [564, 550] width 536 height 101
click at [747, 569] on textarea "Adding back... We tested that earlier and reversed all steps before reaching ou…" at bounding box center [564, 550] width 536 height 101
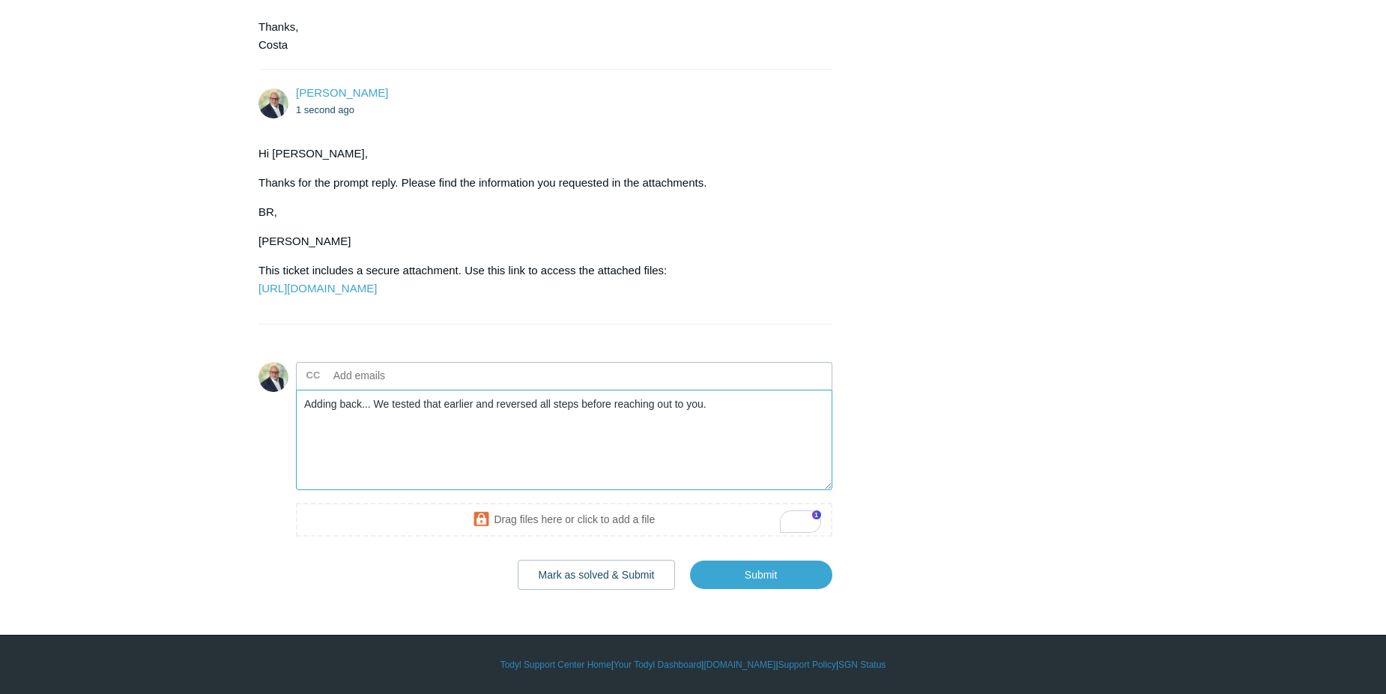
scroll to position [920, 0]
type textarea "Adding back... We tested that earlier and reversed all steps before reaching ou…"
click at [750, 580] on input "Submit" at bounding box center [761, 574] width 142 height 30
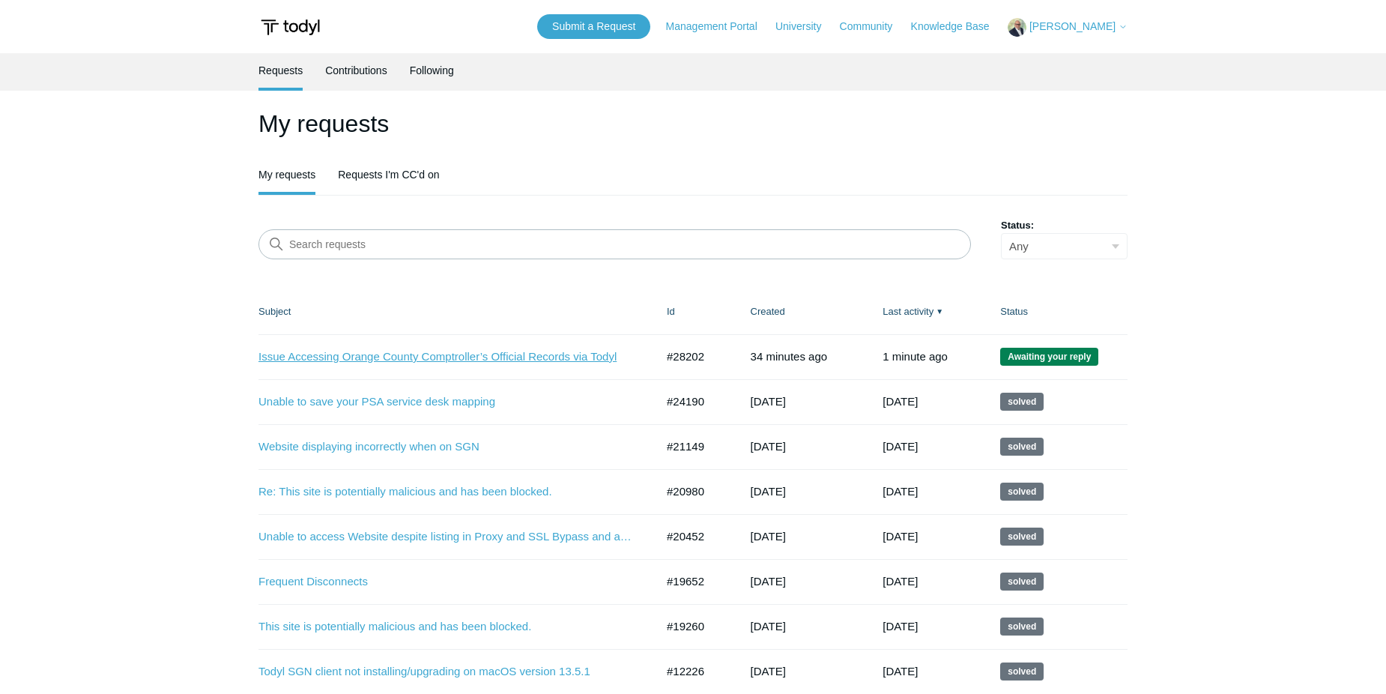
click at [413, 358] on link "Issue Accessing Orange County Comptroller’s Official Records via Todyl" at bounding box center [445, 356] width 374 height 17
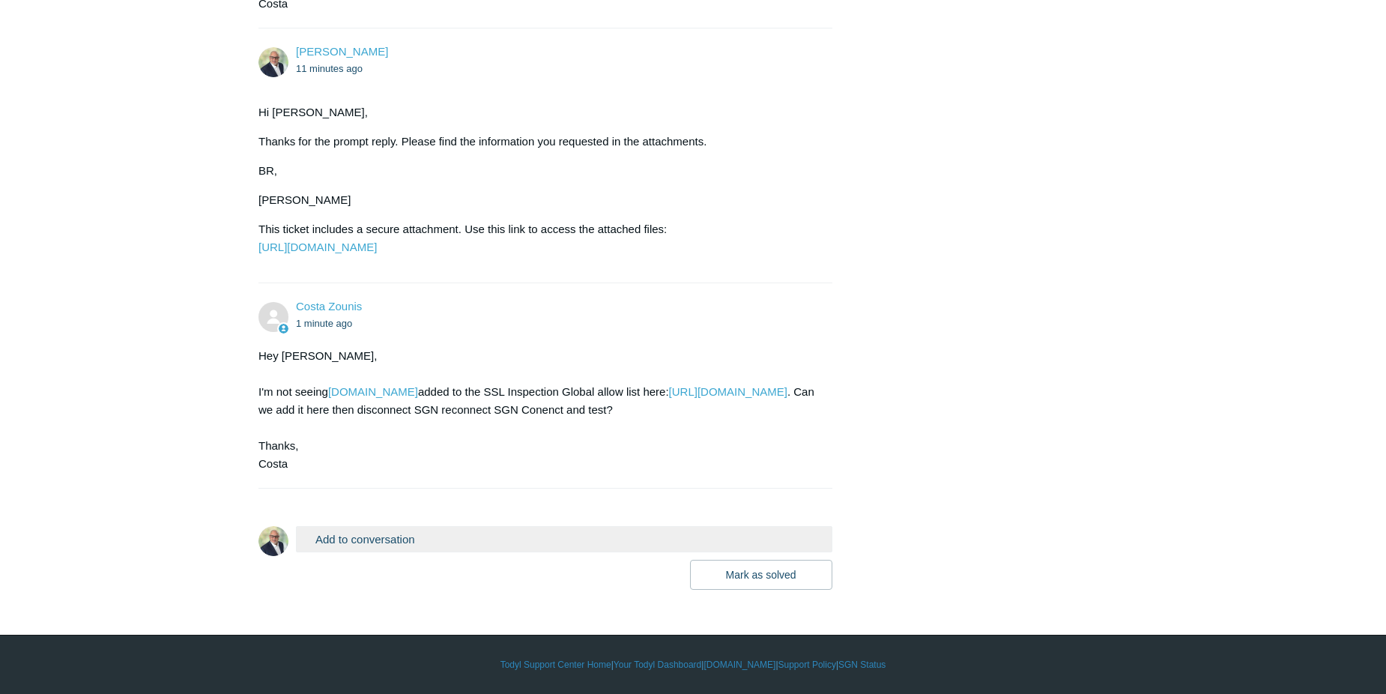
scroll to position [979, 0]
drag, startPoint x: 400, startPoint y: 373, endPoint x: 333, endPoint y: 376, distance: 67.5
click at [333, 376] on div "Hey [PERSON_NAME]'m not seeing [DOMAIN_NAME] added to the SSL Inspection Global…" at bounding box center [537, 410] width 559 height 126
copy div "[DOMAIN_NAME]"
click at [669, 394] on link "[URL][DOMAIN_NAME]" at bounding box center [728, 391] width 118 height 13
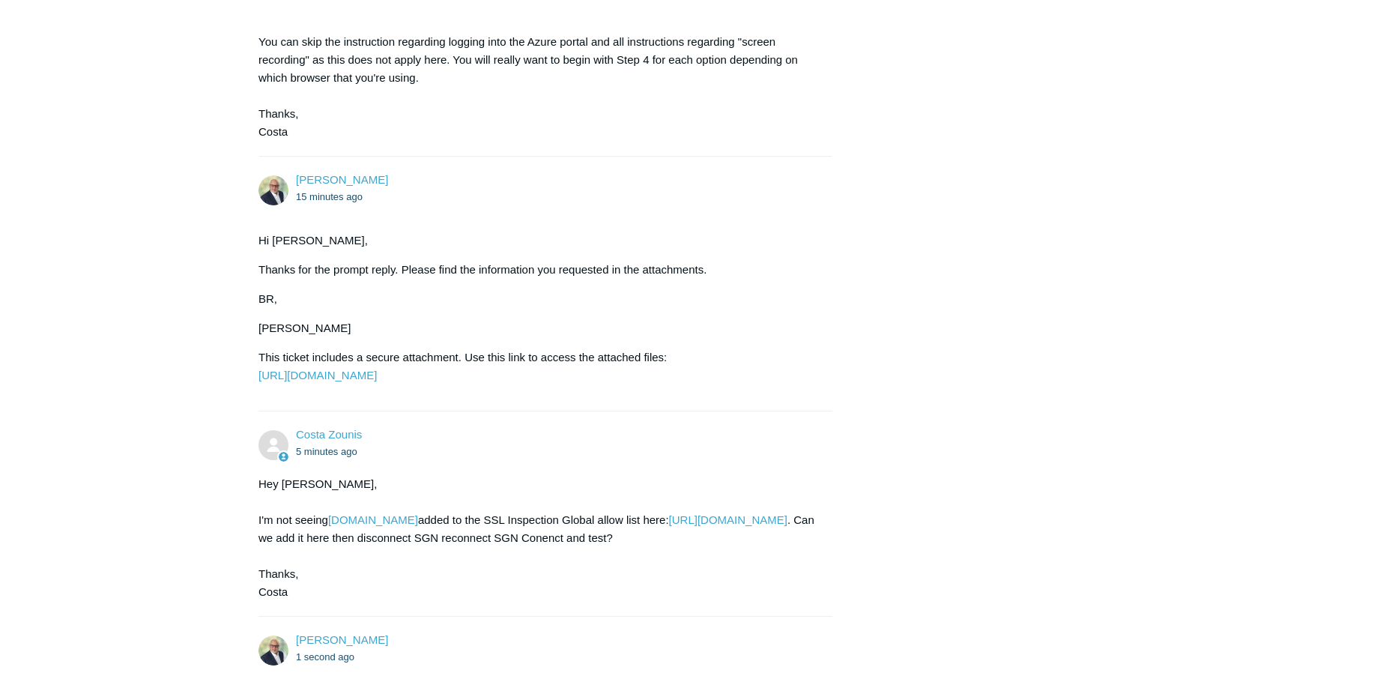
scroll to position [1099, 0]
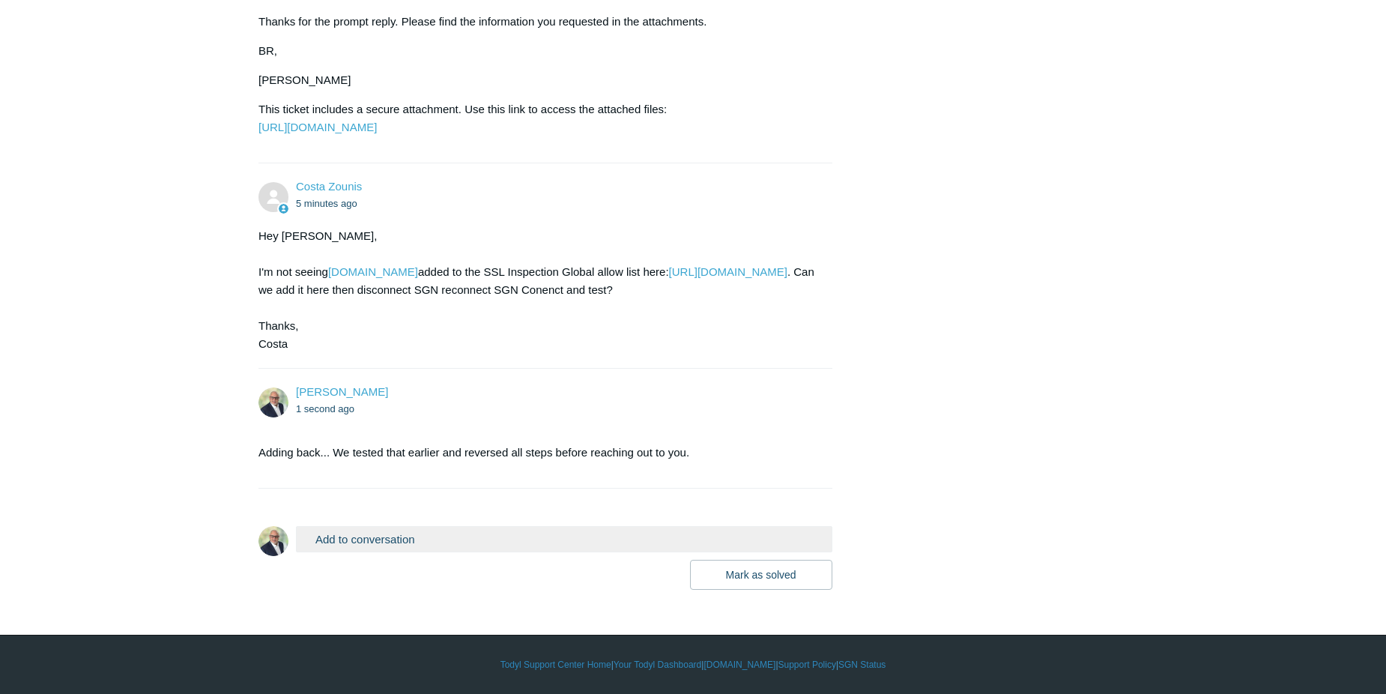
click at [385, 542] on button "Add to conversation" at bounding box center [564, 539] width 536 height 26
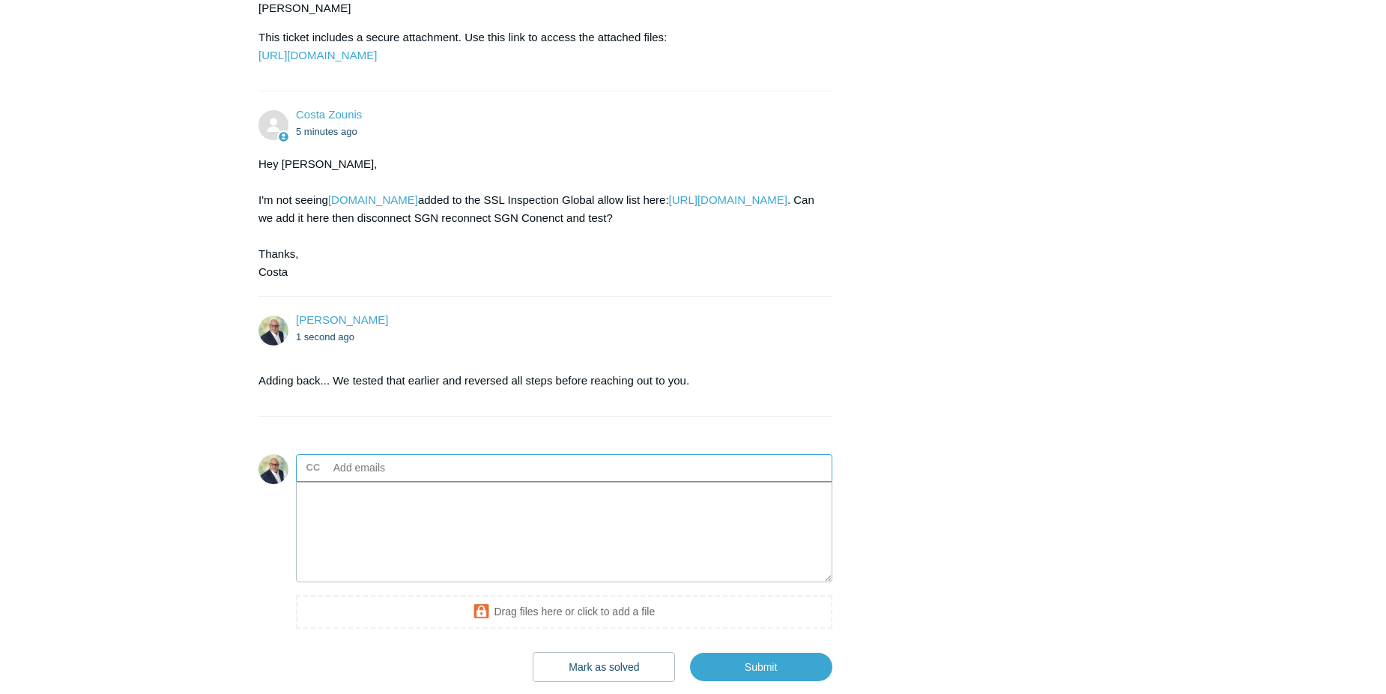
click at [425, 479] on input "text" at bounding box center [407, 467] width 161 height 22
click at [399, 573] on textarea "Add your reply" at bounding box center [564, 532] width 536 height 101
type textarea "R"
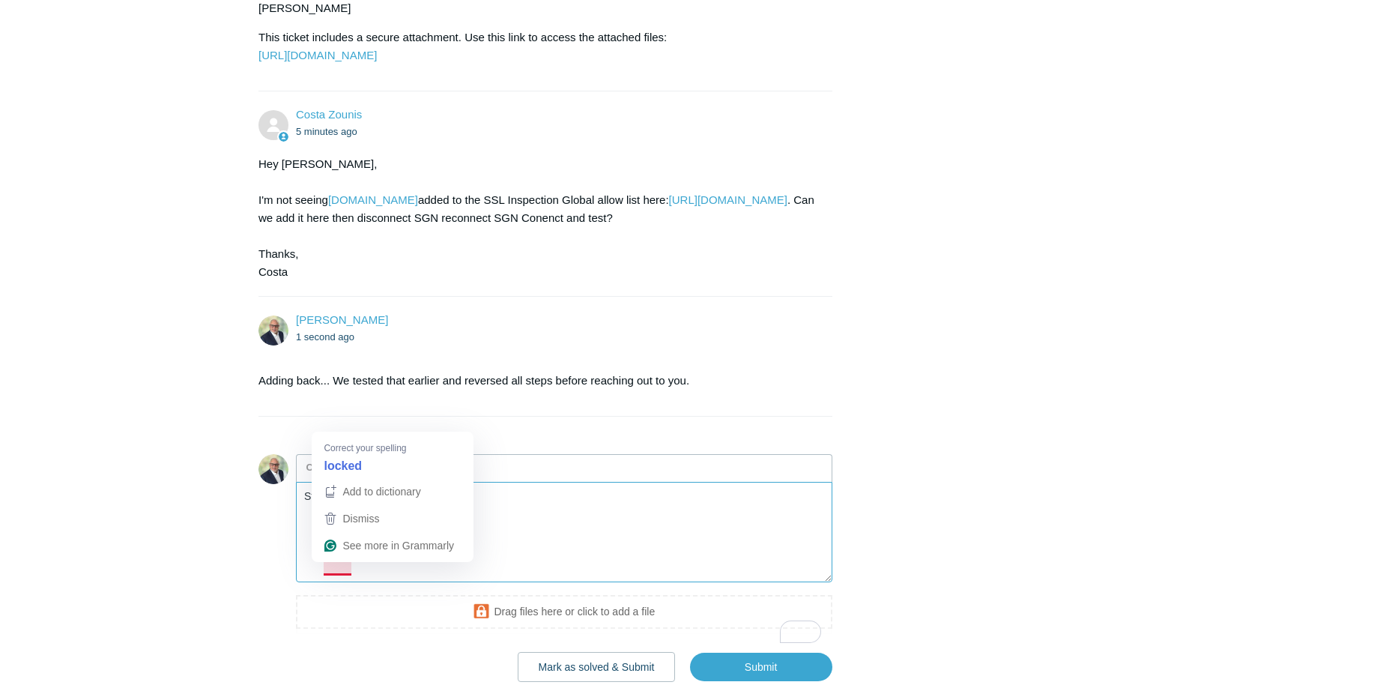
drag, startPoint x: 374, startPoint y: 567, endPoint x: 326, endPoint y: 571, distance: 48.1
click at [326, 571] on textarea "Still locled" at bounding box center [564, 532] width 536 height 101
click at [377, 566] on textarea "Still locled" at bounding box center [564, 532] width 536 height 101
drag, startPoint x: 364, startPoint y: 565, endPoint x: 293, endPoint y: 570, distance: 71.3
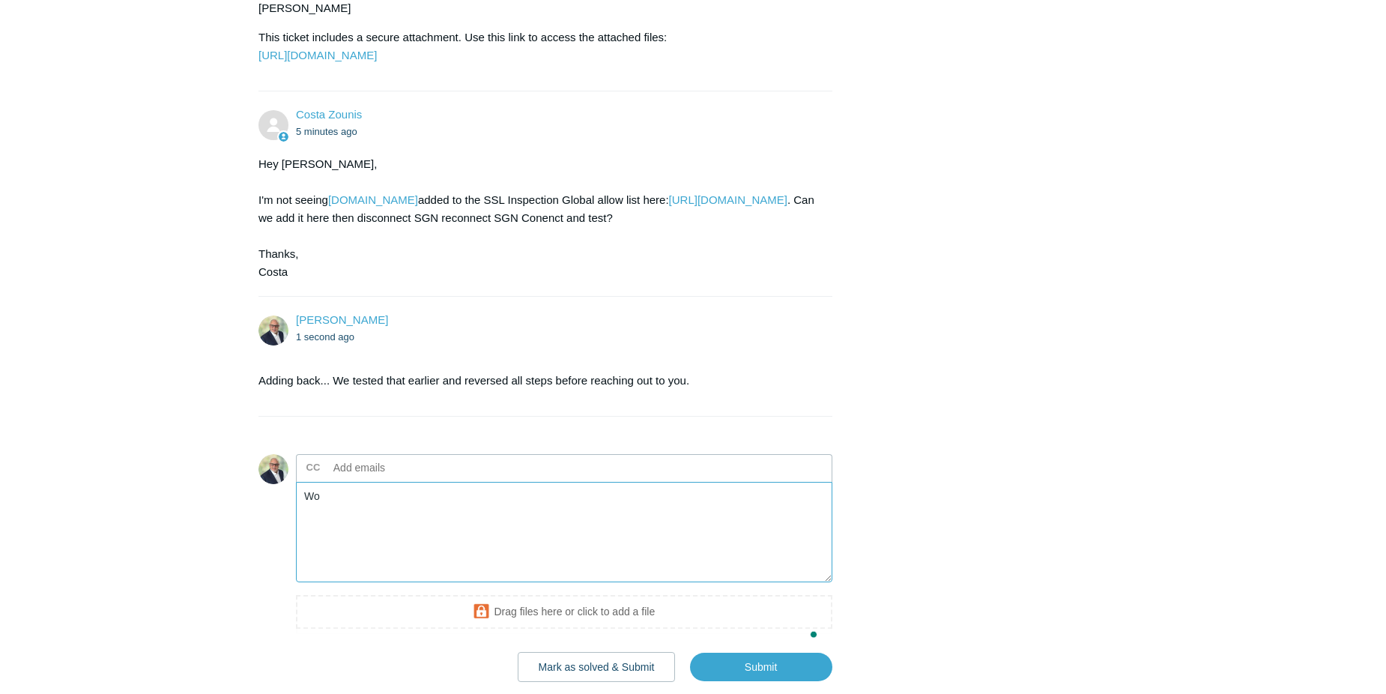
type textarea "W"
type textarea "t"
click at [443, 567] on textarea "Takes a bit to display the page but it does work now. Thank you!" at bounding box center [564, 532] width 536 height 101
click at [587, 565] on textarea "Takes a bit to display the page, but it does work now. Thank you!" at bounding box center [564, 532] width 536 height 101
click at [404, 583] on textarea "Takes a bit to display the page, but it does work now. Thank you!" at bounding box center [564, 532] width 536 height 101
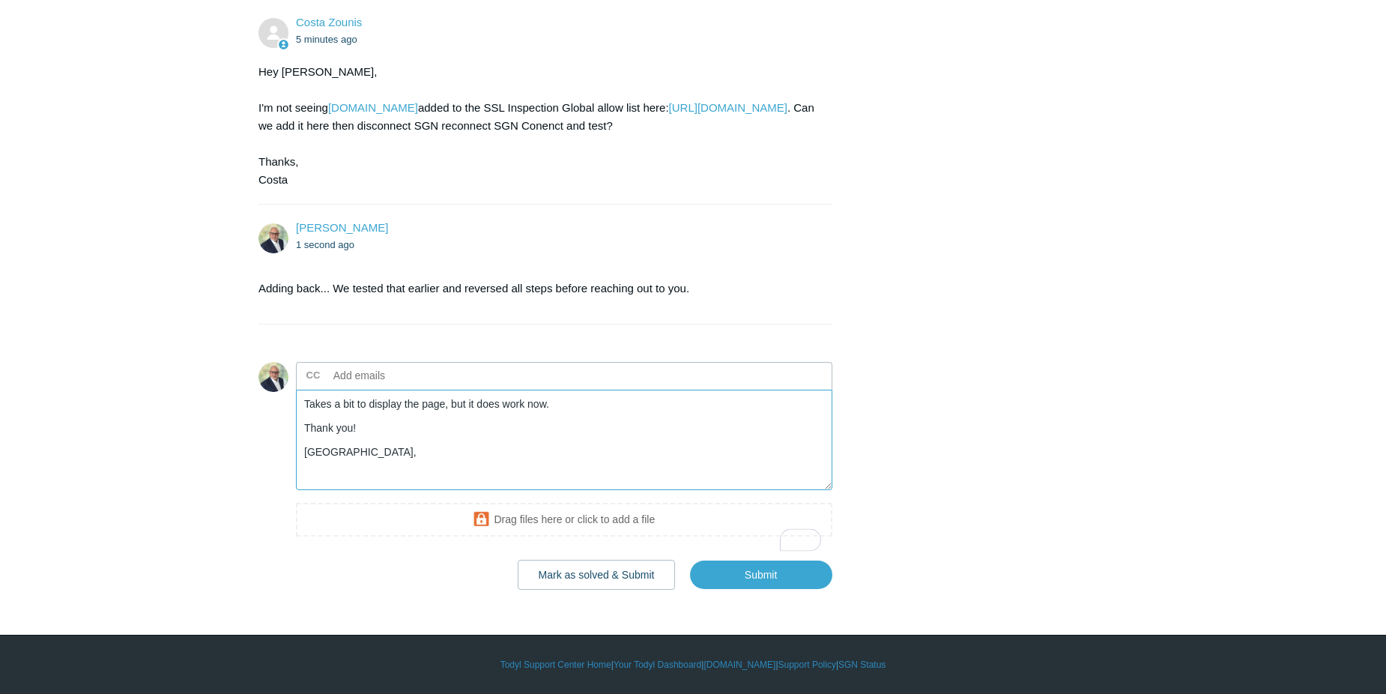
scroll to position [1263, 0]
type textarea "Takes a bit to display the page, but it does work now. Thank you! [GEOGRAPHIC_D…"
click at [747, 567] on input "Submit" at bounding box center [761, 574] width 142 height 30
